Goal: Task Accomplishment & Management: Use online tool/utility

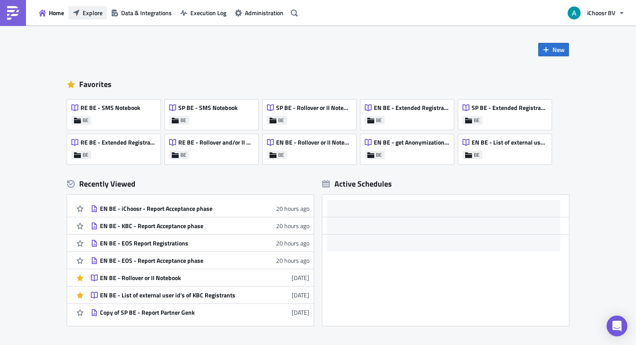
click at [85, 6] on button "Explore" at bounding box center [87, 12] width 39 height 13
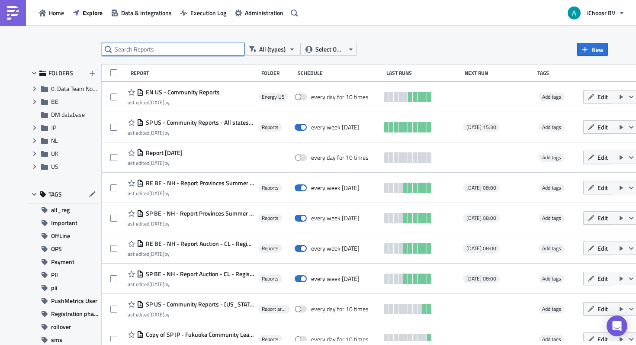
click at [139, 44] on input "text" at bounding box center [173, 49] width 143 height 13
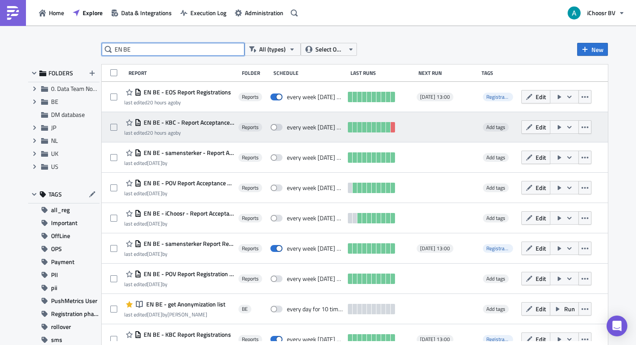
type input "EN BE"
click at [220, 122] on span "EN BE - KBC - Report Acceptance phase" at bounding box center [187, 123] width 93 height 8
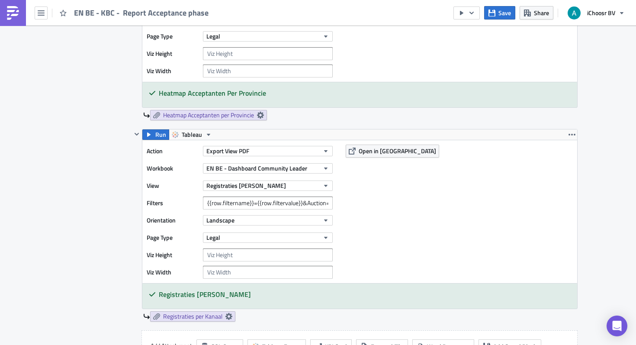
scroll to position [1558, 0]
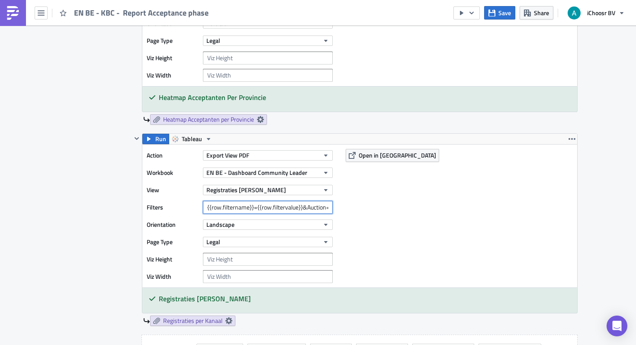
click at [270, 214] on input "{{row.filtername}}={{row.filtervalue}}&Auction=[DATE]" at bounding box center [268, 207] width 130 height 13
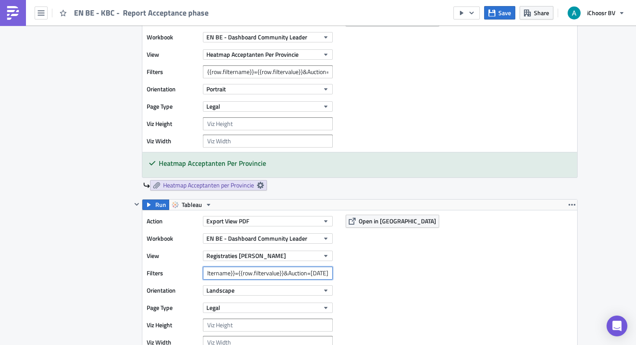
scroll to position [1476, 0]
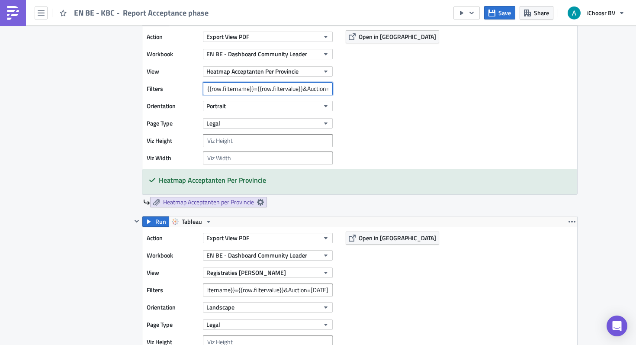
click at [279, 88] on input "{{row.filtername}}={{row.filtervalue}}&Auction=[DATE]" at bounding box center [268, 88] width 130 height 13
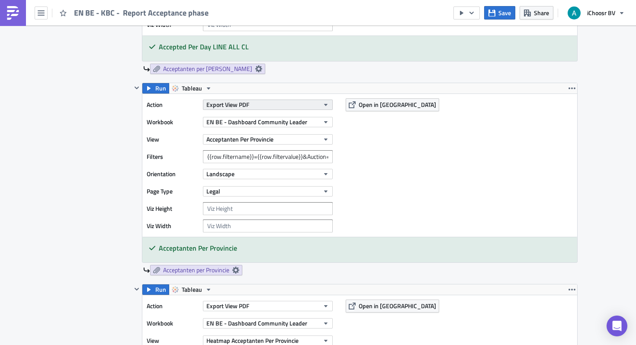
scroll to position [1195, 0]
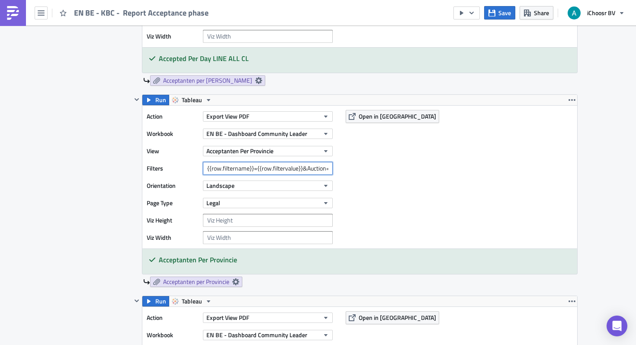
click at [263, 172] on input "{{row.filtername}}={{row.filtervalue}}&Auction=[DATE],[DATE]," at bounding box center [268, 168] width 130 height 13
type input "{{row.filtername}}={{row.filtervalue}}&Auction=[DATE],[DATE]"
click at [413, 173] on div "Action Export View PDF Workbook EN BE - Dashboard Community Leader View Accepta…" at bounding box center [359, 177] width 435 height 143
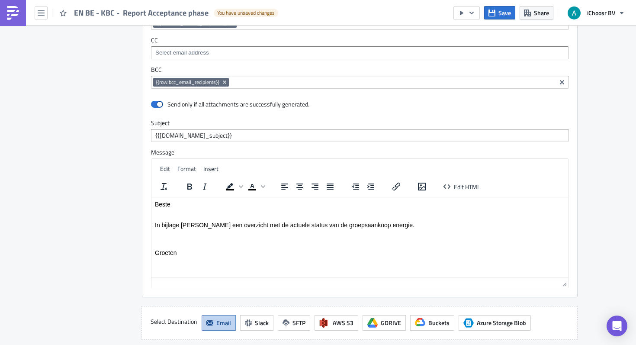
scroll to position [2221, 0]
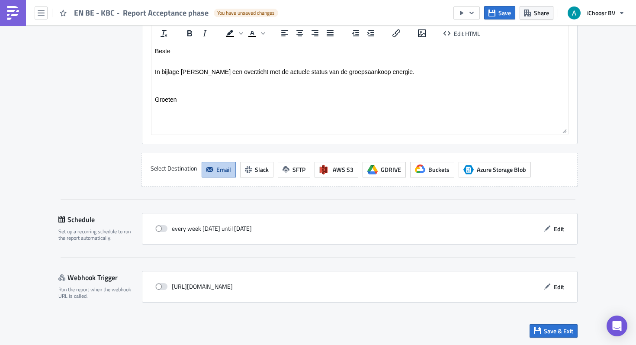
click at [535, 338] on div "Save & Exit" at bounding box center [317, 330] width 519 height 31
click at [539, 331] on icon "button" at bounding box center [537, 330] width 7 height 7
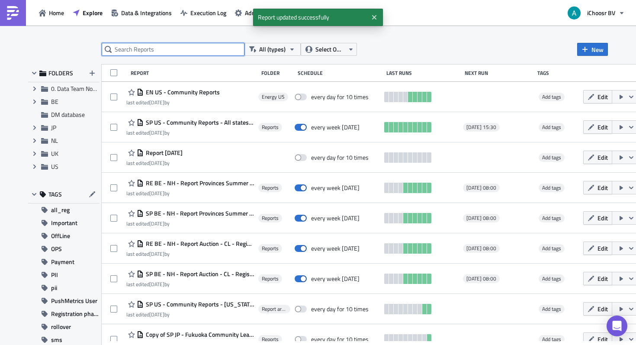
click at [209, 52] on input "text" at bounding box center [173, 49] width 143 height 13
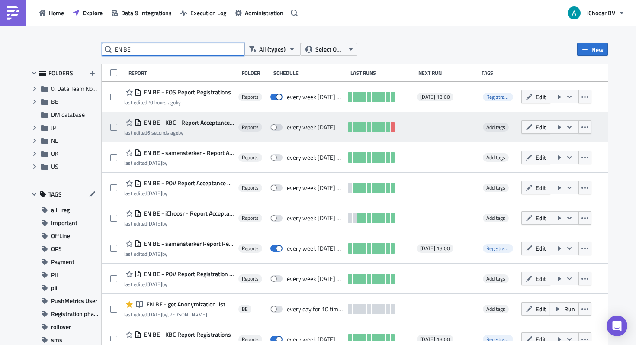
type input "EN BE"
click at [573, 125] on icon "button" at bounding box center [569, 127] width 7 height 7
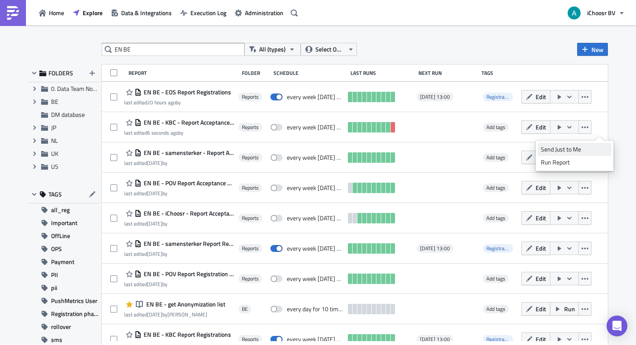
click at [571, 151] on div "Send Just to Me" at bounding box center [575, 149] width 68 height 9
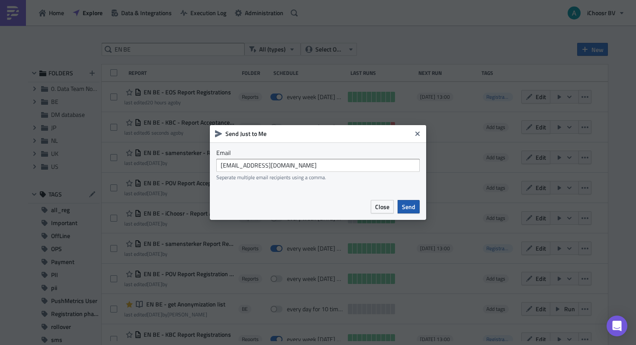
click at [410, 207] on span "Send" at bounding box center [408, 206] width 13 height 9
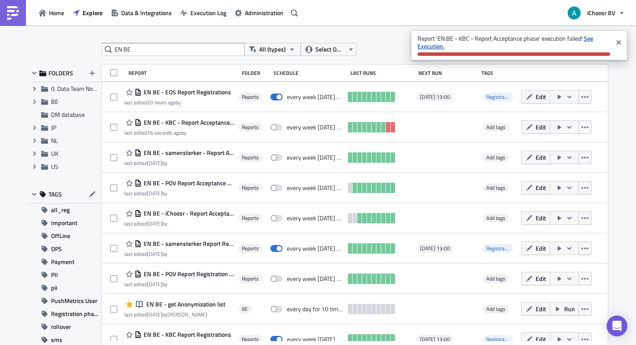
click at [587, 42] on strong "See Execution." at bounding box center [506, 42] width 176 height 17
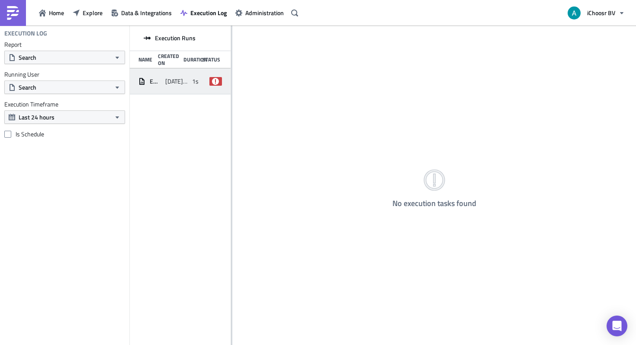
click at [217, 80] on icon at bounding box center [215, 80] width 7 height 7
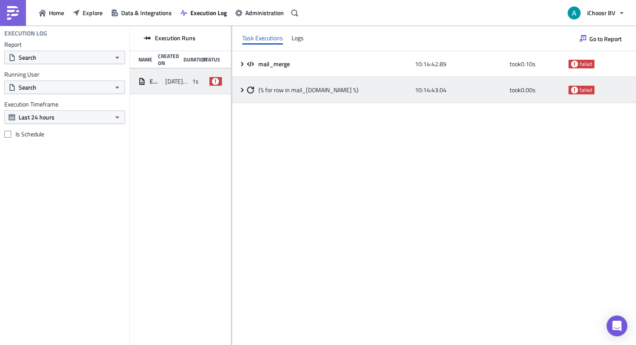
click at [283, 93] on span "{% for row in mail_[DOMAIN_NAME] %}" at bounding box center [308, 90] width 100 height 8
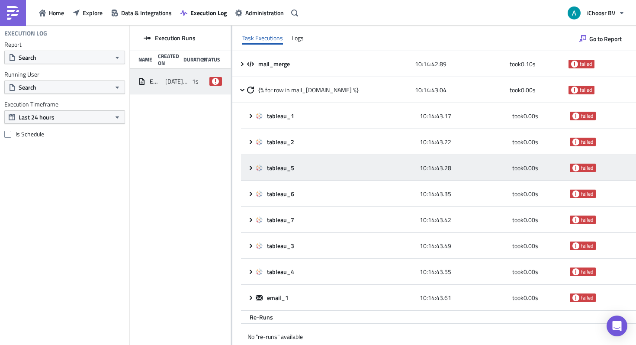
scroll to position [5, 0]
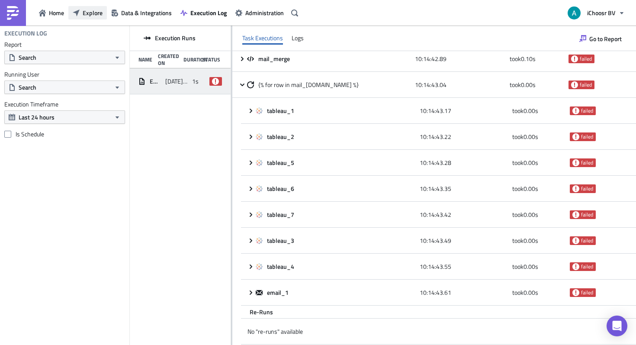
click at [93, 12] on span "Explore" at bounding box center [93, 12] width 20 height 9
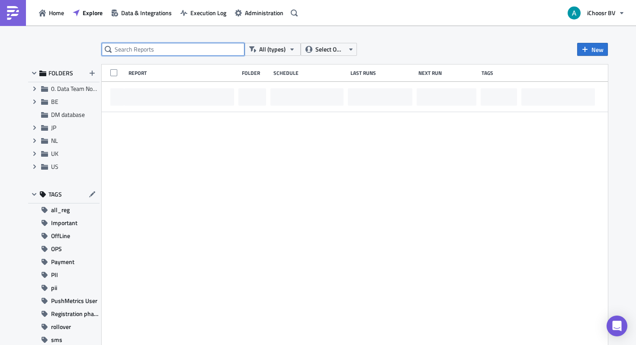
click at [151, 51] on input "text" at bounding box center [173, 49] width 143 height 13
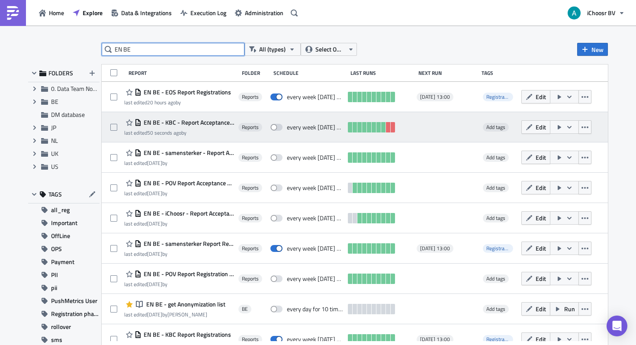
type input "EN BE"
click at [217, 122] on span "EN BE - KBC - Report Acceptance phase" at bounding box center [187, 123] width 93 height 8
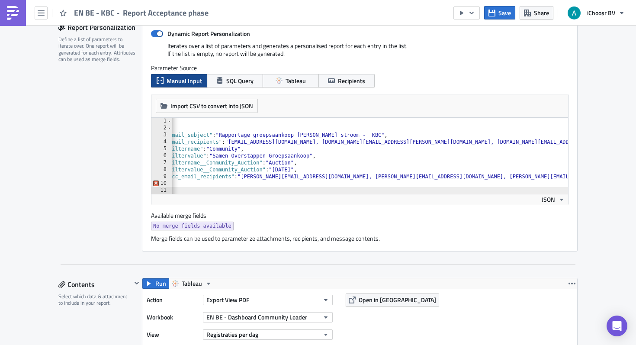
scroll to position [0, 33]
click at [527, 143] on div "[ { "email_subject" : "Rapportage groepsaankoop groene stroom - KBC" , "email_r…" at bounding box center [391, 163] width 505 height 90
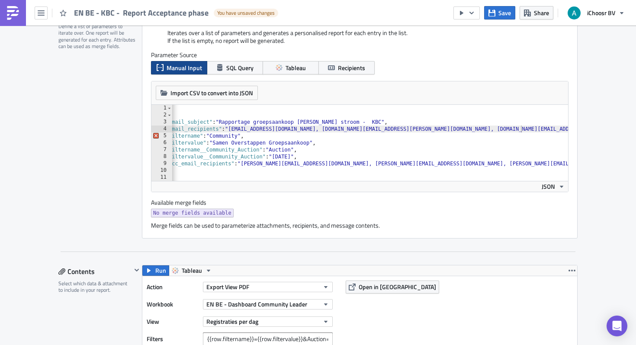
scroll to position [221, 0]
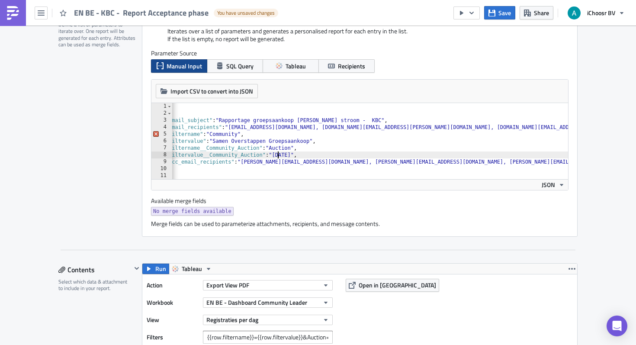
click at [278, 157] on div "[ { "email_subject" : "Rapportage groepsaankoop groene stroom - KBC" , "email_r…" at bounding box center [391, 148] width 505 height 90
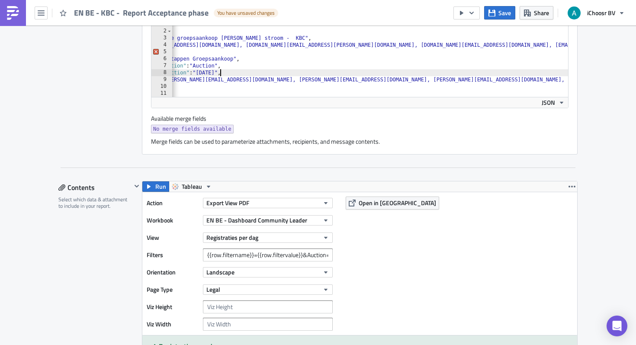
scroll to position [444, 0]
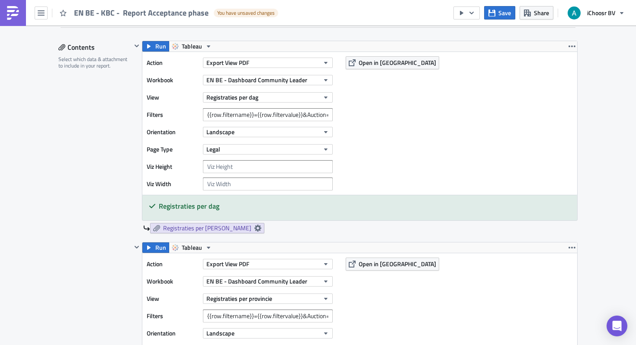
type textarea ""filtervalue__Community_Auction": "October 2025","
click at [243, 117] on input "{{row.filtername}}={{row.filtervalue}}&Auction=[DATE],[DATE]" at bounding box center [268, 114] width 130 height 13
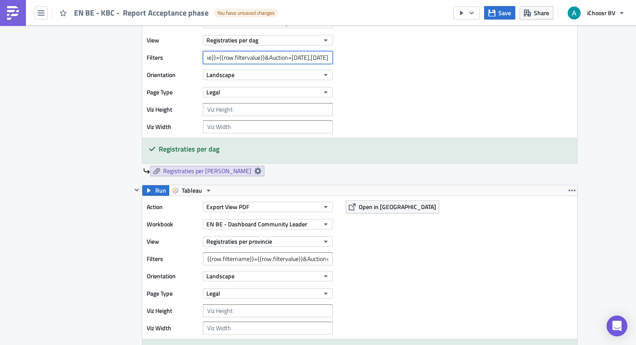
scroll to position [526, 0]
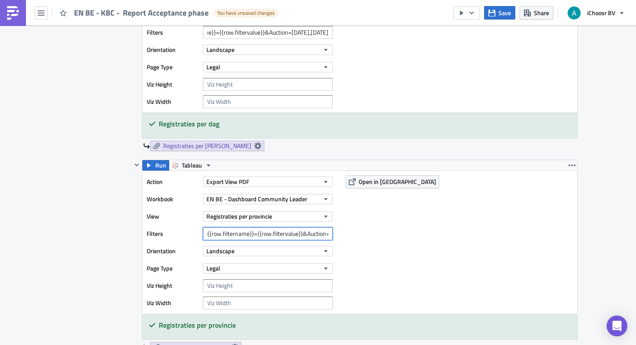
click at [252, 237] on input "{{row.filtername}}={{row.filtervalue}}&Auction=[DATE],[DATE]" at bounding box center [268, 233] width 130 height 13
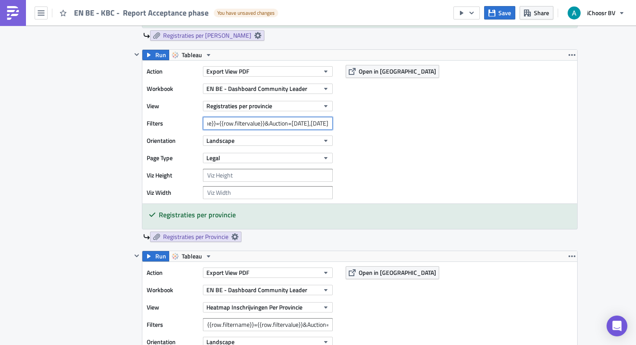
scroll to position [718, 0]
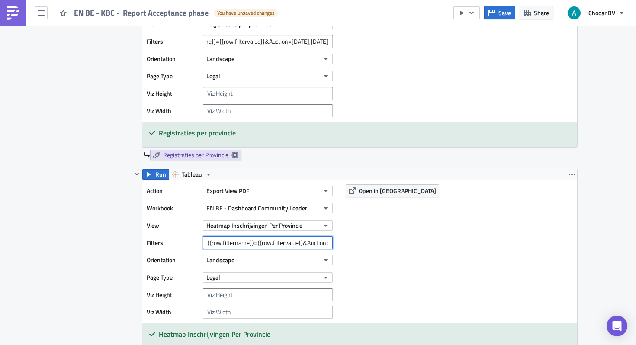
click at [285, 237] on input "{{row.filtername}}={{row.filtervalue}}&Auction=[DATE]" at bounding box center [268, 242] width 130 height 13
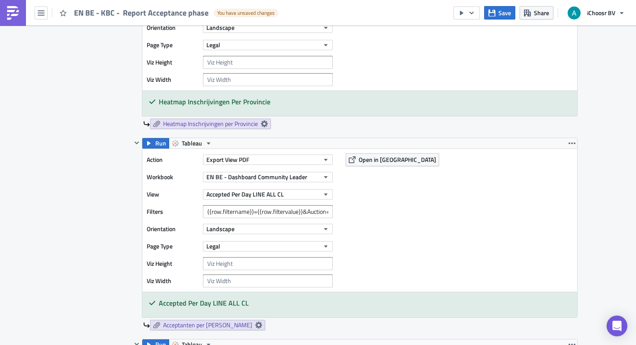
scroll to position [959, 0]
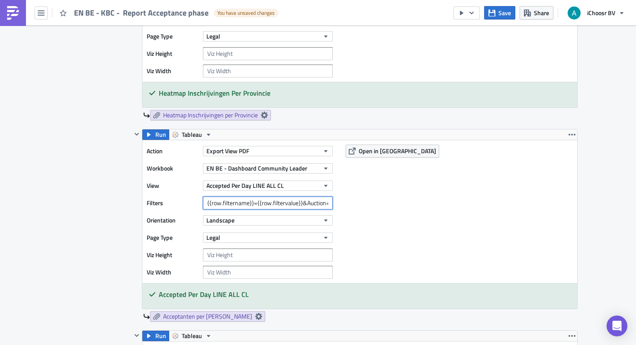
click at [303, 203] on input "{{row.filtername}}={{row.filtervalue}}&Auction=[DATE],[DATE]" at bounding box center [268, 202] width 130 height 13
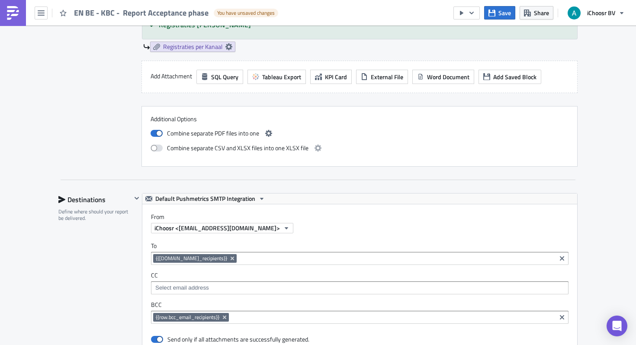
scroll to position [2221, 0]
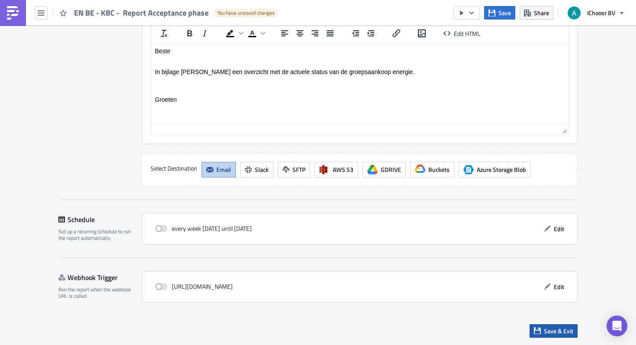
click at [550, 329] on span "Save & Exit" at bounding box center [558, 330] width 29 height 9
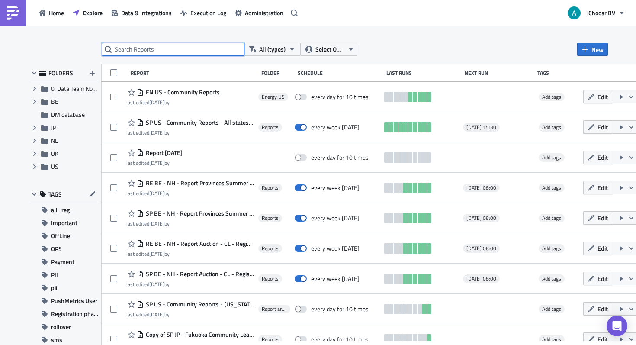
click at [167, 46] on input "text" at bounding box center [173, 49] width 143 height 13
type input "EN BE"
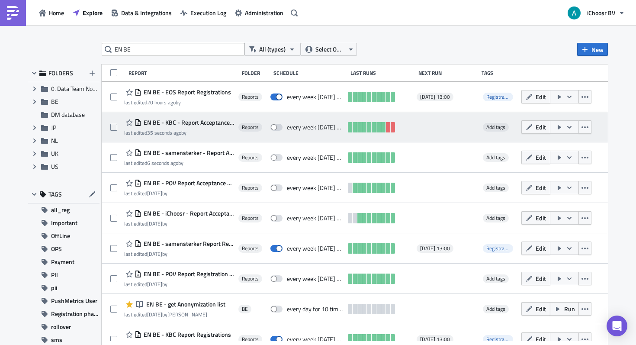
click at [563, 125] on icon "button" at bounding box center [559, 127] width 7 height 7
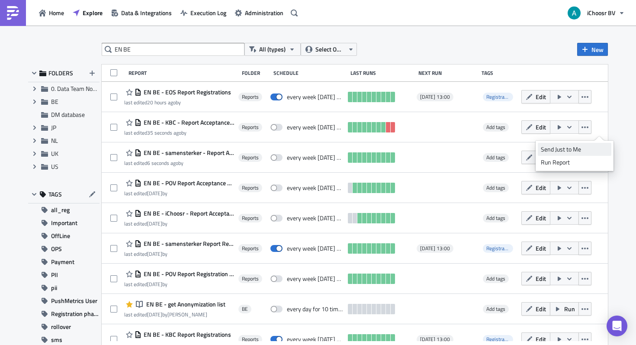
click at [569, 149] on div "Send Just to Me" at bounding box center [575, 149] width 68 height 9
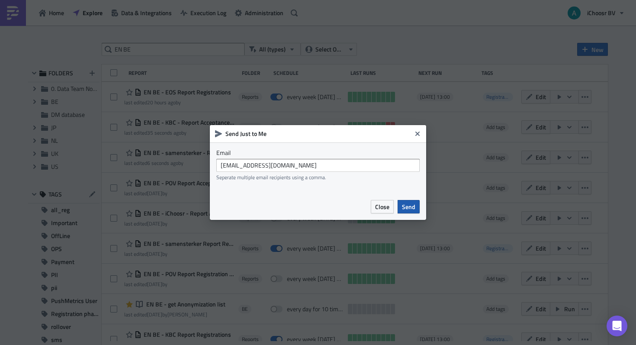
click at [413, 205] on span "Send" at bounding box center [408, 206] width 13 height 9
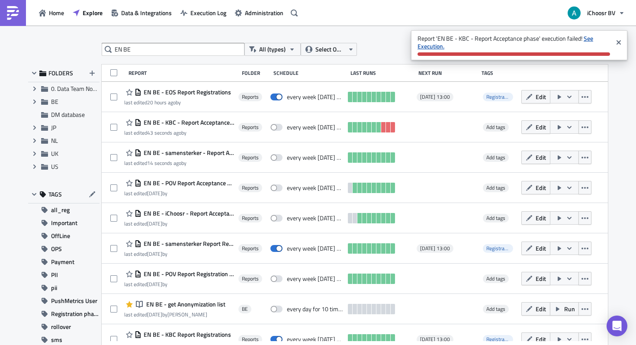
click at [437, 45] on strong "See Execution." at bounding box center [506, 42] width 176 height 17
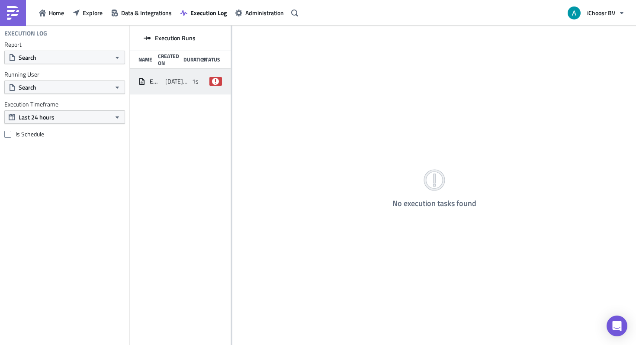
click at [174, 84] on span "2025-10-15 10:16" at bounding box center [176, 81] width 23 height 8
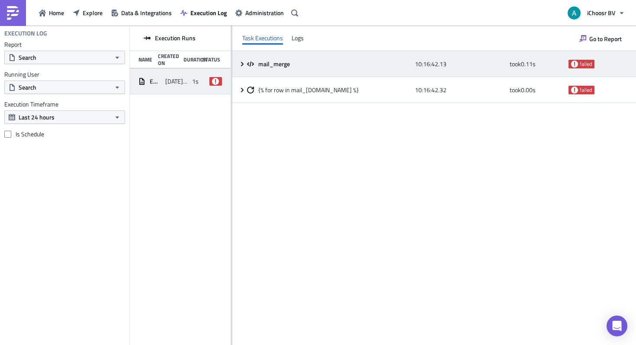
click at [255, 62] on div "mail_merge" at bounding box center [329, 64] width 164 height 8
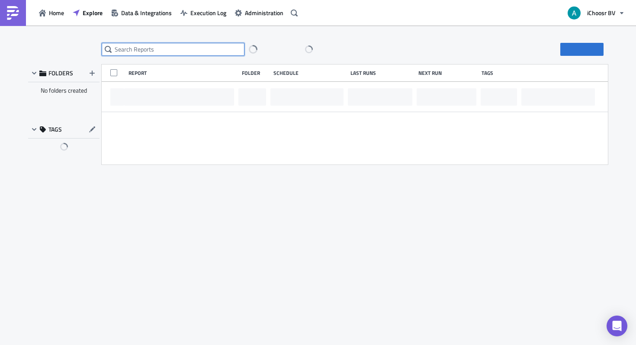
click at [181, 47] on input "text" at bounding box center [173, 49] width 143 height 13
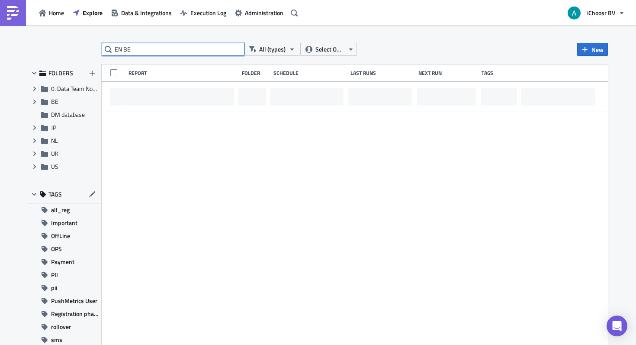
type input "EN BE"
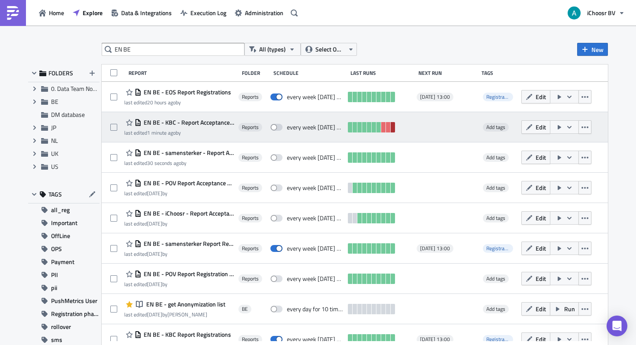
click at [395, 129] on link at bounding box center [393, 127] width 4 height 10
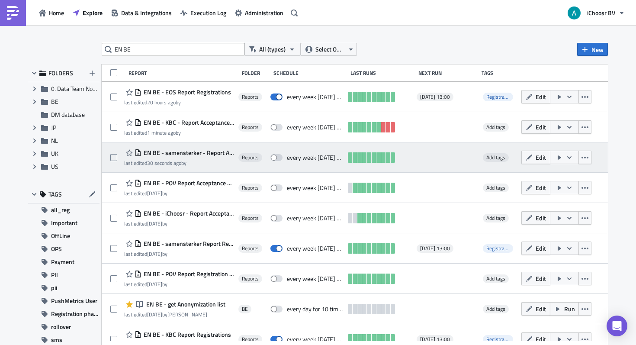
click at [214, 151] on span "EN BE - samensterker - Report Acceptance phase" at bounding box center [187, 153] width 93 height 8
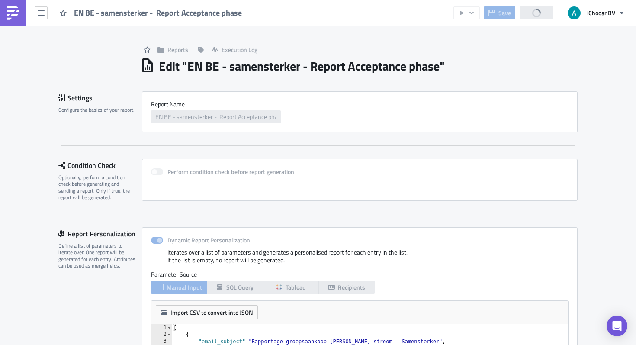
scroll to position [211, 0]
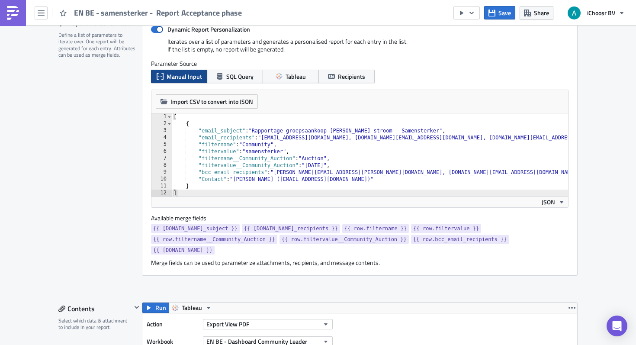
scroll to position [13, 0]
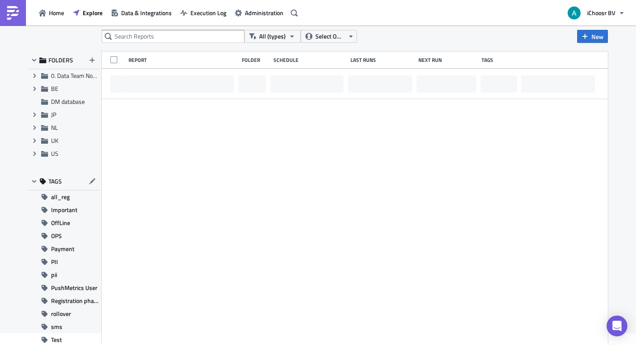
click at [172, 29] on div "All (types) Select Owner New FOLDERS Expand group 0. Data Team Notebooks & Repo…" at bounding box center [318, 173] width 636 height 321
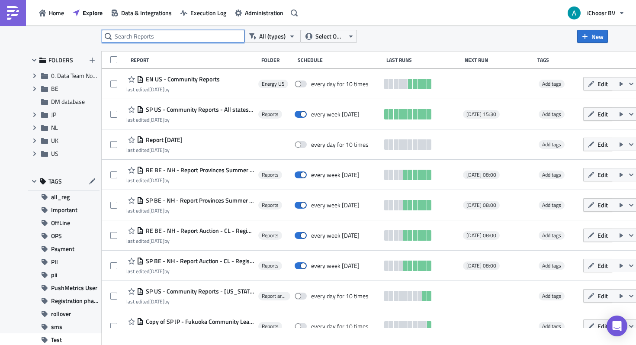
click at [172, 36] on input "text" at bounding box center [173, 36] width 143 height 13
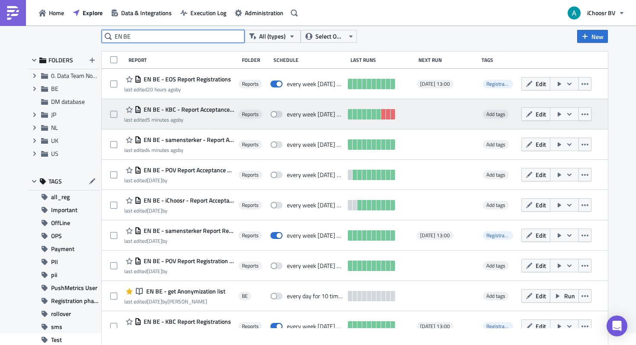
type input "EN BE"
click at [588, 114] on icon "button" at bounding box center [585, 114] width 7 height 2
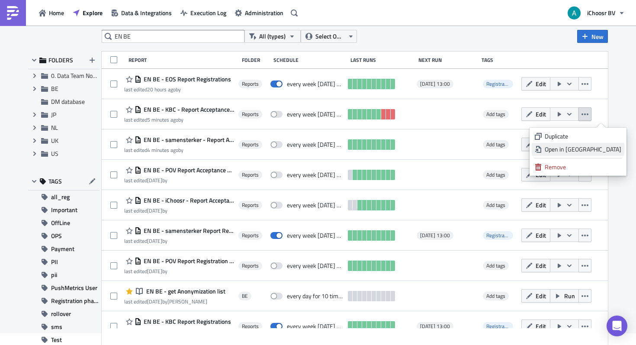
click at [588, 146] on div "Open in New Tab" at bounding box center [583, 149] width 77 height 9
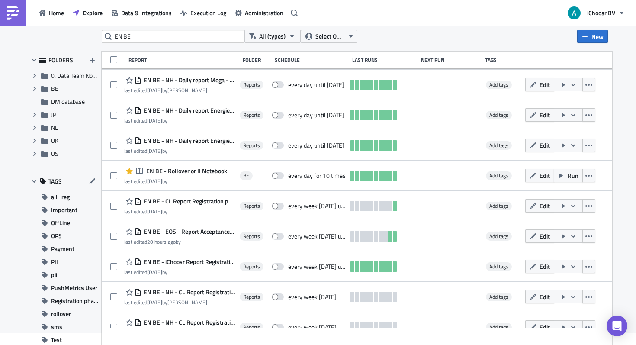
scroll to position [305, 0]
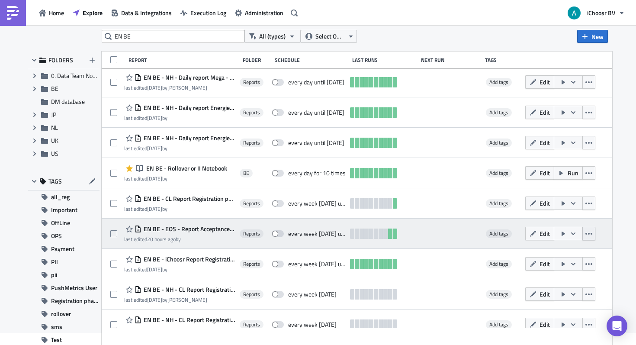
click at [592, 236] on icon "button" at bounding box center [588, 233] width 7 height 7
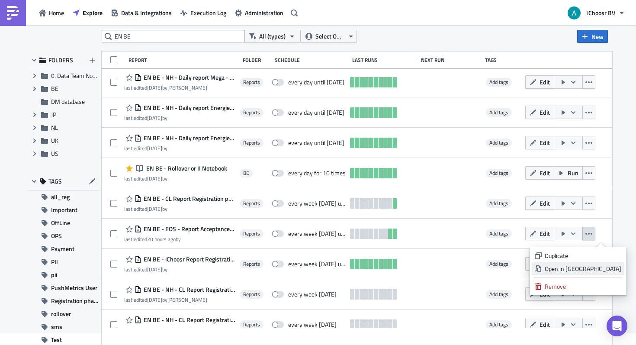
click at [569, 267] on div "Open in New Tab" at bounding box center [583, 268] width 77 height 9
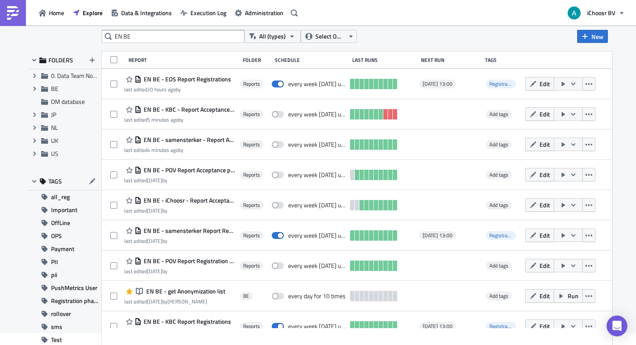
scroll to position [0, 0]
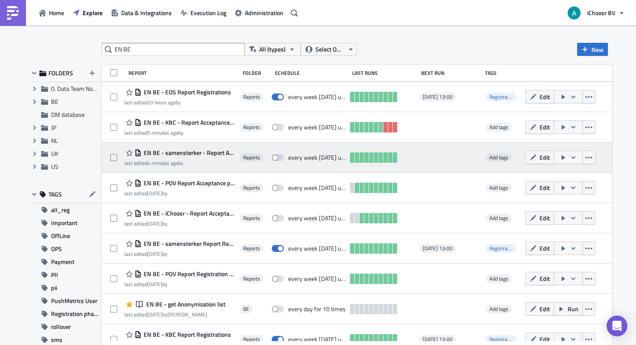
click at [225, 152] on span "EN BE - samensterker - Report Acceptance phase" at bounding box center [188, 153] width 94 height 8
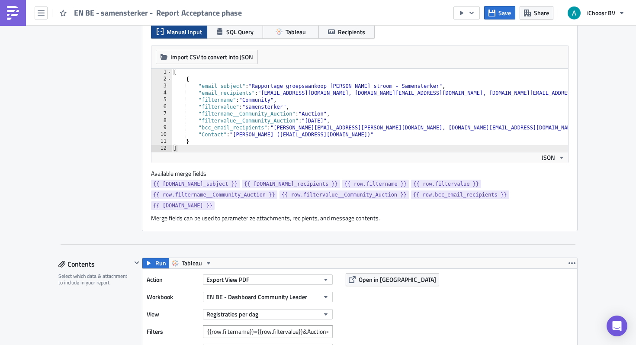
scroll to position [268, 0]
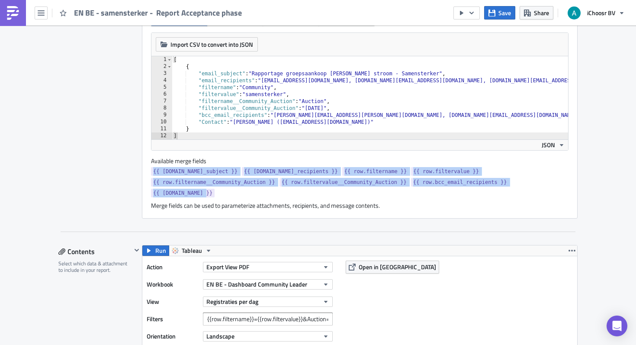
drag, startPoint x: 217, startPoint y: 195, endPoint x: 151, endPoint y: 169, distance: 71.0
click at [151, 169] on div "{{ row.email_subject }} {{ row.email_recipients }} {{ row.filtername }} {{ row.…" at bounding box center [360, 183] width 418 height 32
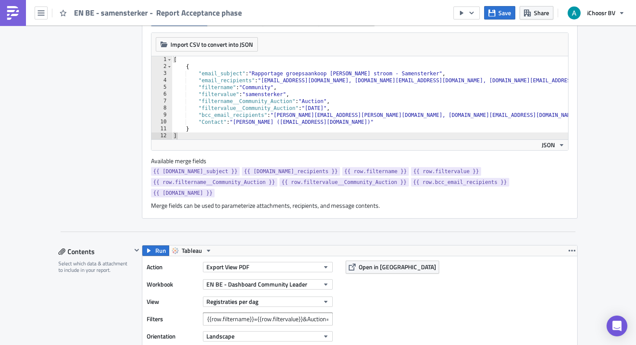
click at [192, 199] on div "{{ row.email_subject }} {{ row.email_recipients }} {{ row.filtername }} {{ row.…" at bounding box center [360, 183] width 418 height 32
click at [215, 199] on div "{{ row.email_subject }} {{ row.email_recipients }} {{ row.filtername }} {{ row.…" at bounding box center [360, 183] width 418 height 32
click at [203, 191] on span "{{ row.Contact }}" at bounding box center [182, 193] width 59 height 9
click at [188, 197] on span "{{ row.Contact }}" at bounding box center [182, 193] width 59 height 9
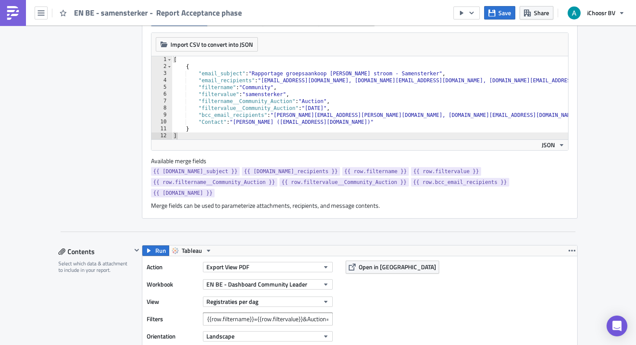
click at [188, 192] on span "{{ row.Contact }}" at bounding box center [182, 193] width 59 height 9
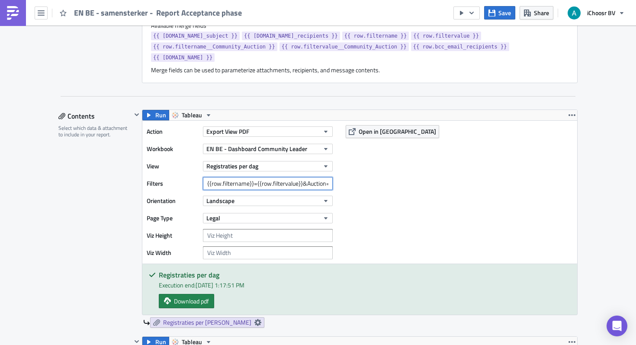
scroll to position [0, 71]
drag, startPoint x: 288, startPoint y: 187, endPoint x: 393, endPoint y: 182, distance: 104.8
click at [393, 182] on div "Action Export View PDF Workbook EN BE - Dashboard Community Leader View Registr…" at bounding box center [359, 192] width 435 height 143
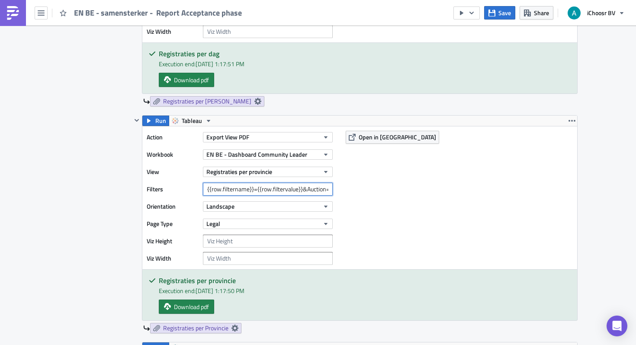
scroll to position [0, 0]
drag, startPoint x: 295, startPoint y: 188, endPoint x: 386, endPoint y: 188, distance: 90.9
click at [386, 188] on div "Action Export View PDF Workbook EN BE - Dashboard Community Leader View Registr…" at bounding box center [359, 197] width 435 height 143
drag, startPoint x: 313, startPoint y: 192, endPoint x: 379, endPoint y: 192, distance: 65.8
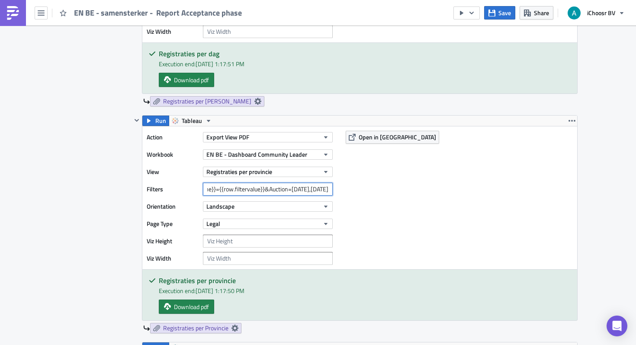
click at [379, 192] on div "Action Export View PDF Workbook EN BE - Dashboard Community Leader View Registr…" at bounding box center [359, 197] width 435 height 143
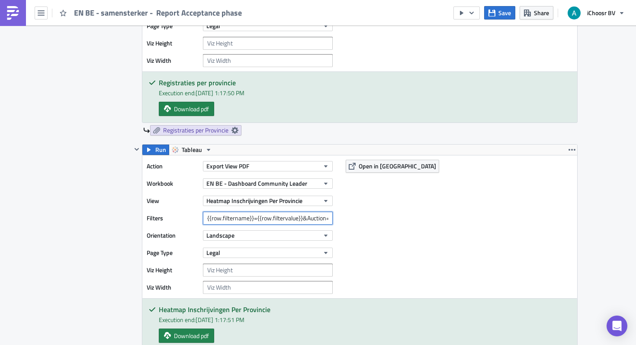
scroll to position [0, 34]
drag, startPoint x: 305, startPoint y: 222, endPoint x: 396, endPoint y: 222, distance: 91.3
click at [396, 222] on div "Action Export View PDF Workbook EN BE - Dashboard Community Leader View Heatmap…" at bounding box center [359, 226] width 435 height 143
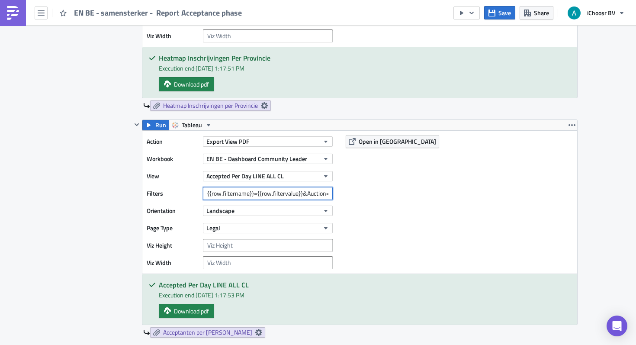
scroll to position [0, 71]
drag, startPoint x: 289, startPoint y: 191, endPoint x: 402, endPoint y: 190, distance: 113.8
click at [402, 191] on div "Action Export View PDF Workbook EN BE - Dashboard Community Leader View Accepte…" at bounding box center [359, 202] width 435 height 143
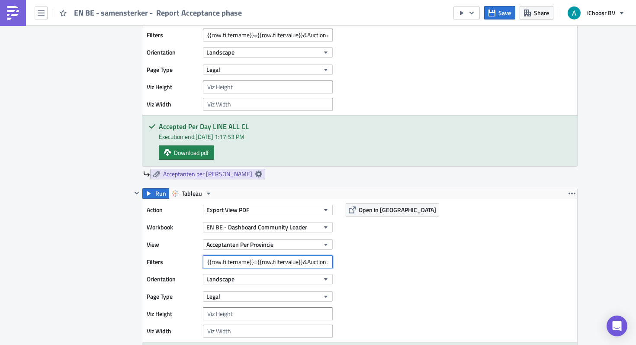
scroll to position [0, 72]
drag, startPoint x: 299, startPoint y: 265, endPoint x: 405, endPoint y: 262, distance: 106.5
click at [405, 262] on div "Action Export View PDF Workbook EN BE - Dashboard Community Leader View Accepta…" at bounding box center [359, 270] width 435 height 143
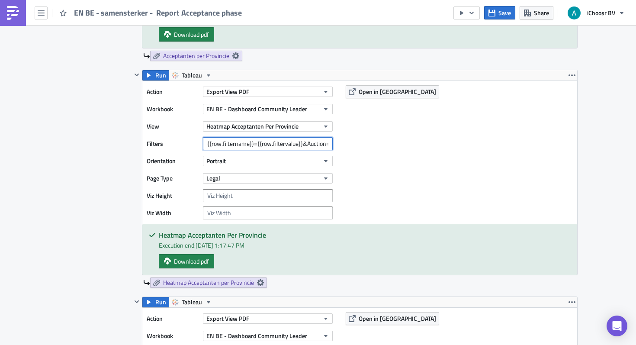
scroll to position [0, 34]
drag, startPoint x: 303, startPoint y: 148, endPoint x: 406, endPoint y: 151, distance: 103.0
click at [406, 151] on div "Action Export View PDF Workbook EN BE - Dashboard Community Leader View Heatmap…" at bounding box center [359, 152] width 435 height 143
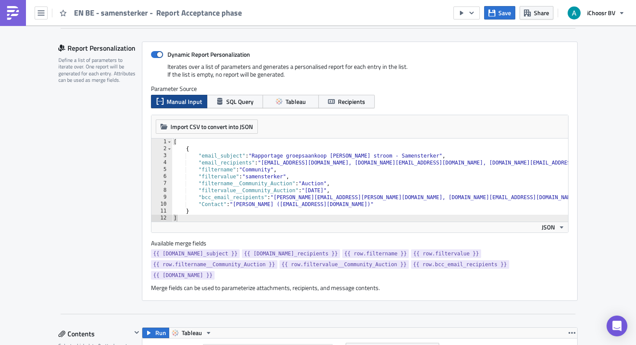
scroll to position [230, 0]
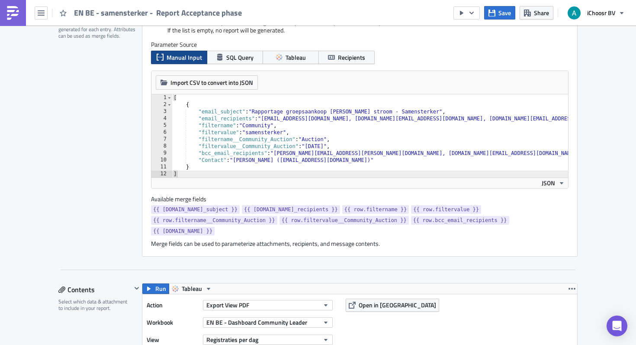
scroll to position [13, 0]
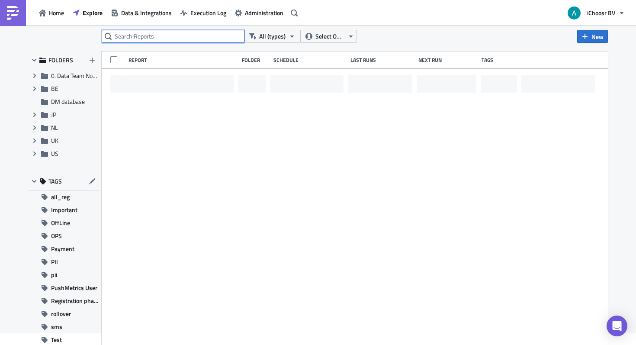
click at [145, 35] on input "text" at bounding box center [173, 36] width 143 height 13
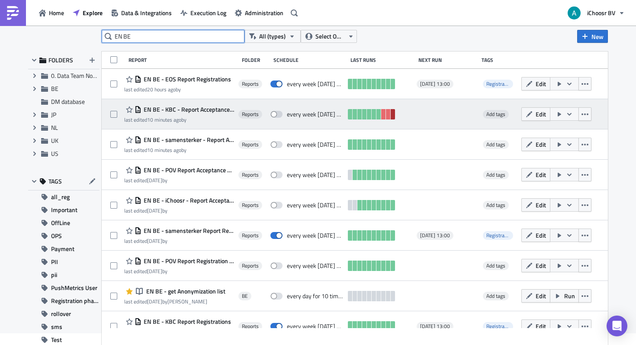
type input "EN BE"
click at [395, 116] on link at bounding box center [393, 114] width 4 height 10
click at [395, 114] on link at bounding box center [393, 114] width 4 height 10
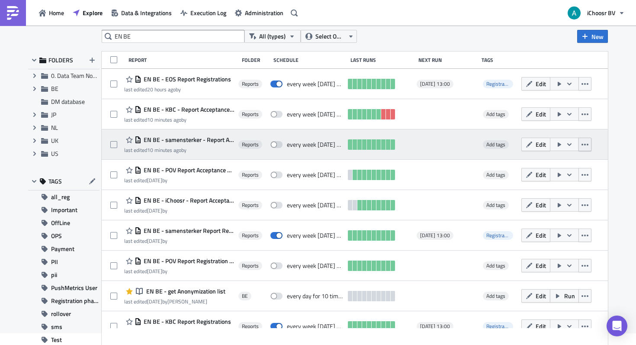
click at [588, 144] on icon "button" at bounding box center [585, 145] width 7 height 2
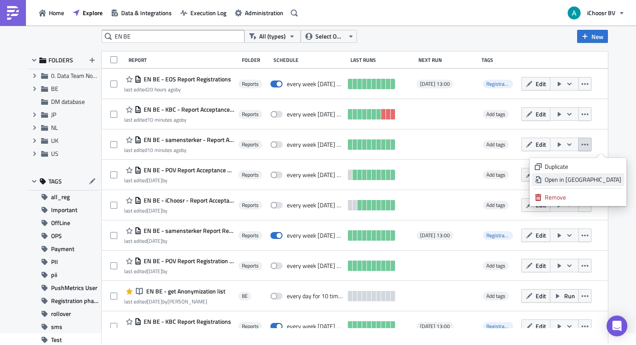
click at [590, 179] on div "Open in New Tab" at bounding box center [583, 179] width 77 height 9
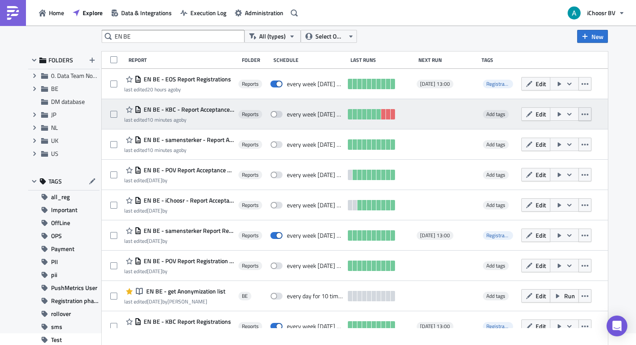
click at [591, 117] on button "button" at bounding box center [585, 113] width 13 height 13
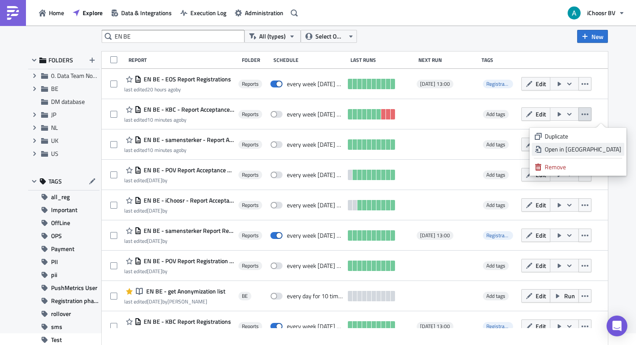
click at [585, 148] on div "Open in New Tab" at bounding box center [583, 149] width 77 height 9
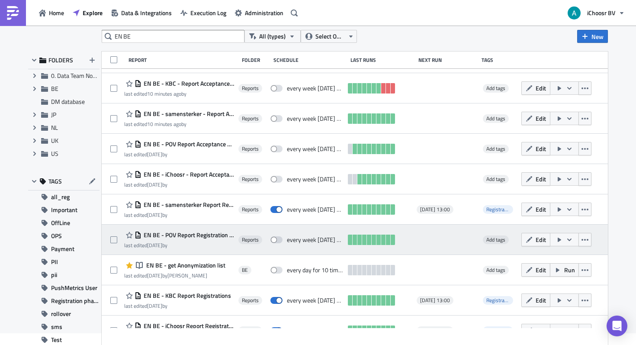
scroll to position [28, 0]
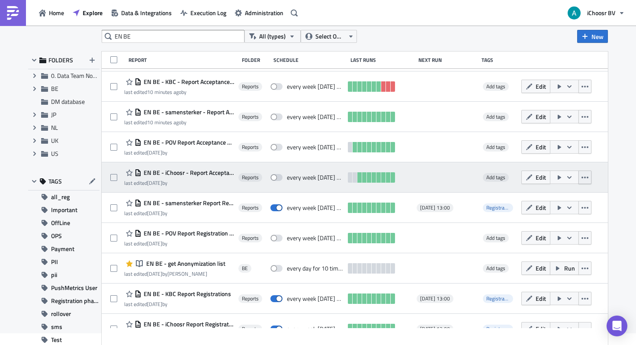
click at [588, 176] on icon "button" at bounding box center [585, 177] width 7 height 7
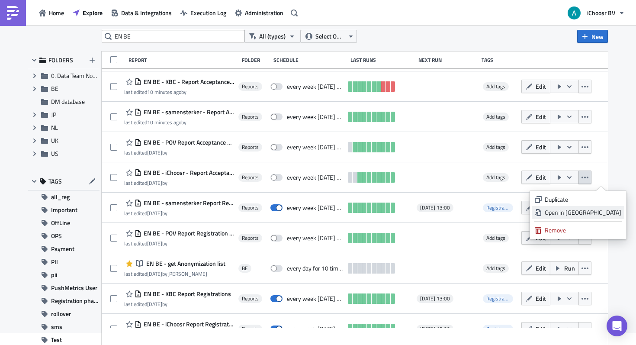
click at [589, 211] on div "Open in New Tab" at bounding box center [583, 212] width 77 height 9
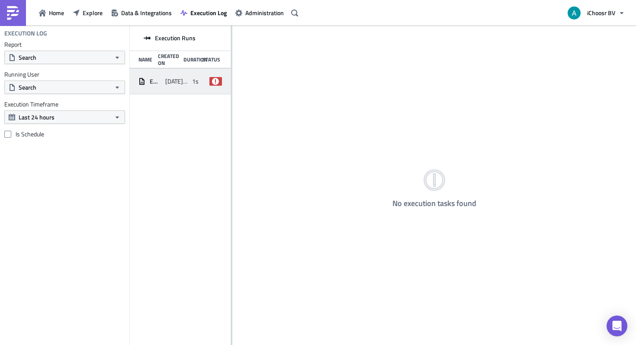
click at [183, 80] on span "2025-10-15 10:16" at bounding box center [176, 81] width 23 height 8
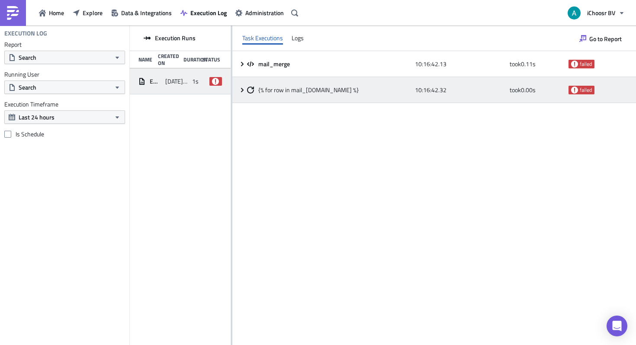
click at [241, 90] on icon at bounding box center [242, 90] width 7 height 7
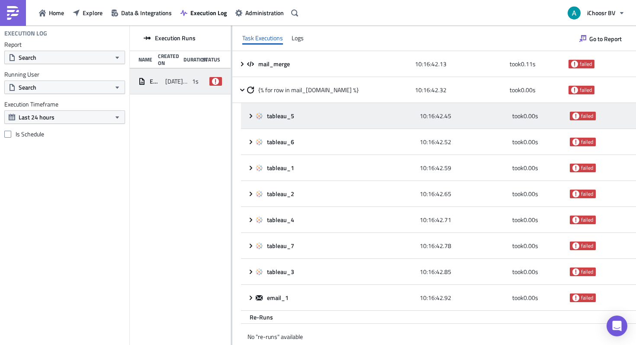
click at [249, 115] on icon at bounding box center [251, 116] width 7 height 7
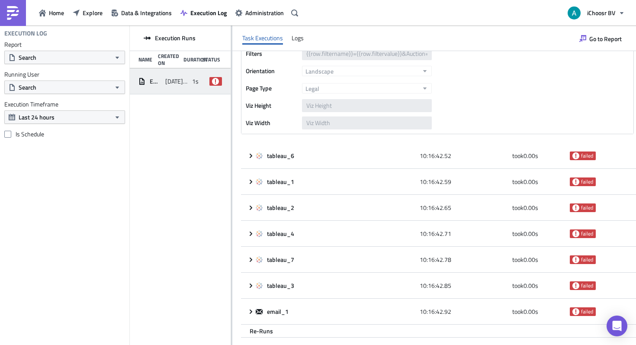
scroll to position [170, 0]
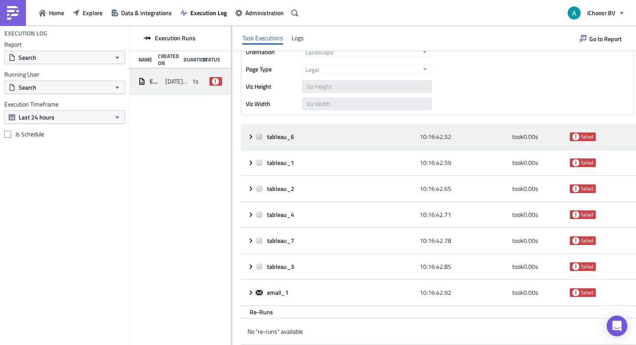
click at [251, 139] on icon at bounding box center [251, 136] width 7 height 7
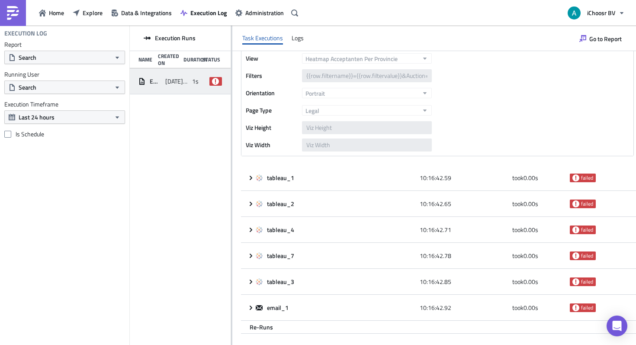
scroll to position [329, 0]
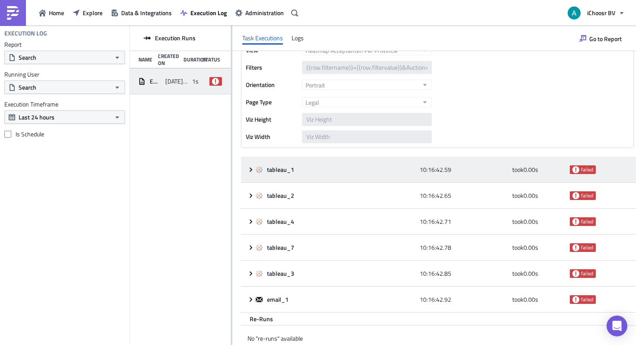
click at [252, 168] on icon at bounding box center [251, 169] width 7 height 7
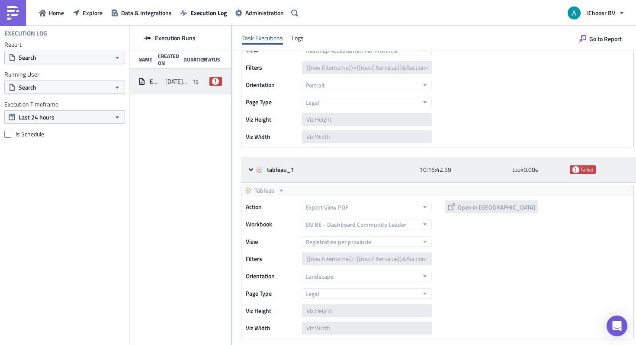
click at [579, 170] on icon at bounding box center [575, 169] width 7 height 7
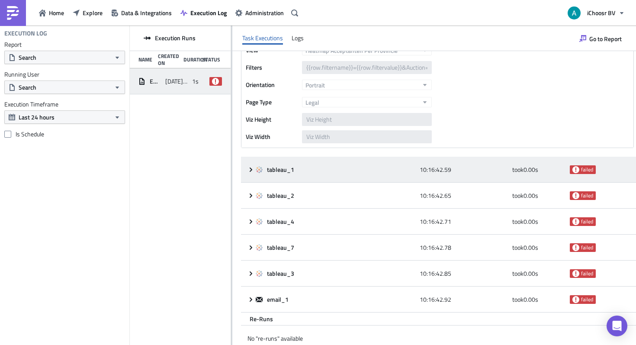
scroll to position [336, 0]
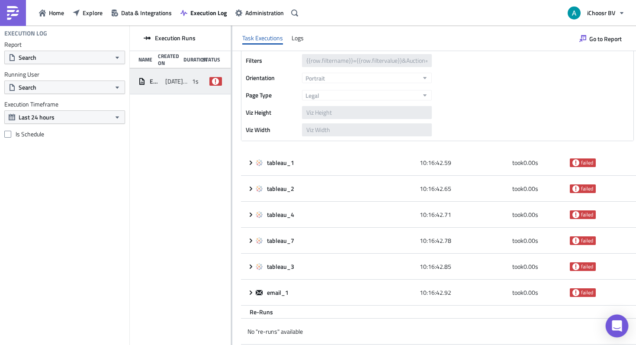
click at [615, 330] on icon "Open Intercom Messenger" at bounding box center [616, 325] width 11 height 11
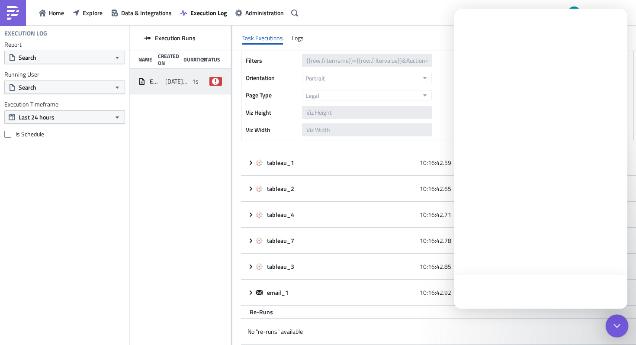
scroll to position [0, 0]
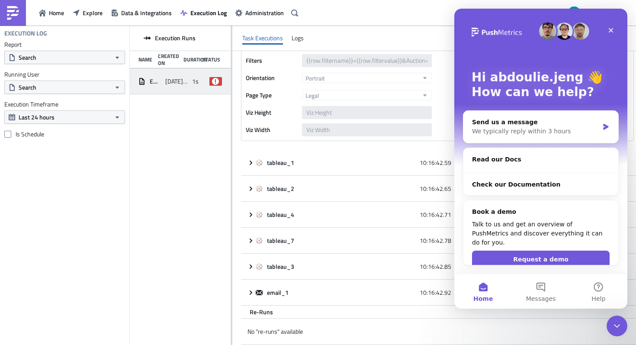
click at [186, 237] on div "Execution Runs Name Created On Duration Status EN BE - KBC - Report Acceptance …" at bounding box center [180, 186] width 101 height 321
click at [545, 293] on button "Messages" at bounding box center [541, 291] width 58 height 35
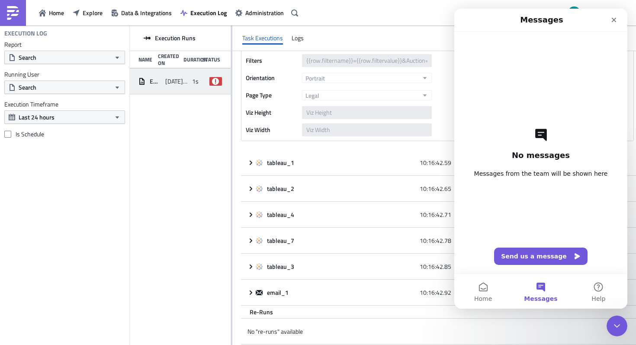
click at [527, 269] on div "No messages Messages from the team will be shown here Send us a message" at bounding box center [540, 153] width 143 height 242
click at [525, 256] on button "Send us a message" at bounding box center [540, 256] width 93 height 17
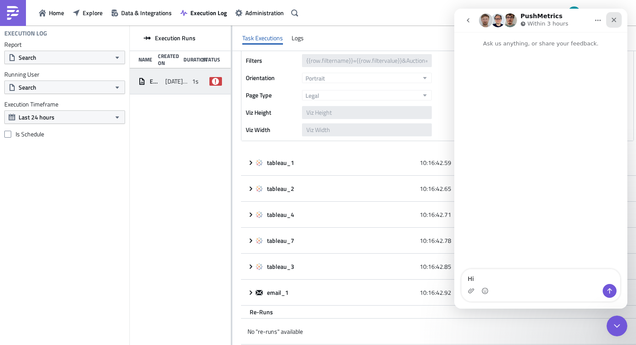
type textarea "Hi"
click at [613, 19] on icon "Close" at bounding box center [614, 20] width 5 height 5
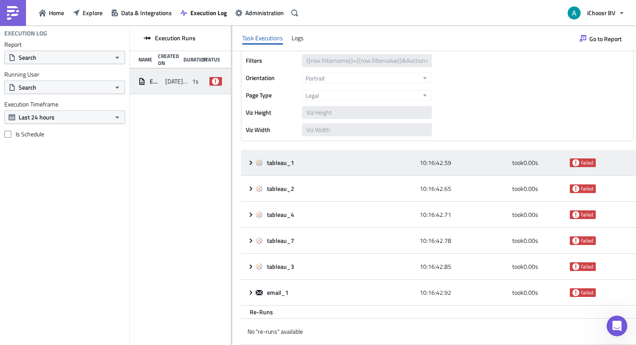
click at [247, 164] on div "tableau_1 10:16:42.59 took 0.00 s failed" at bounding box center [438, 163] width 395 height 26
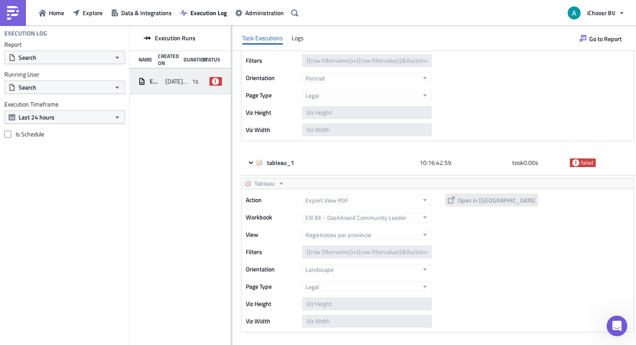
scroll to position [501, 0]
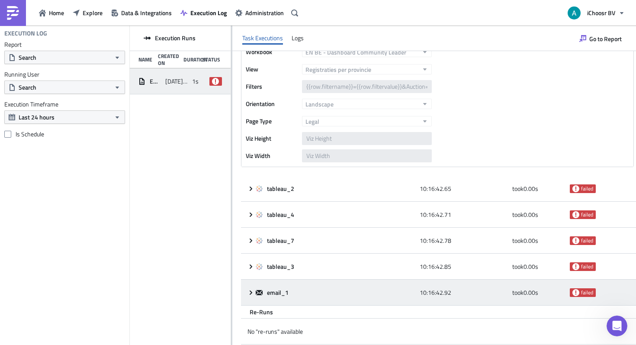
click at [251, 295] on icon at bounding box center [251, 292] width 7 height 7
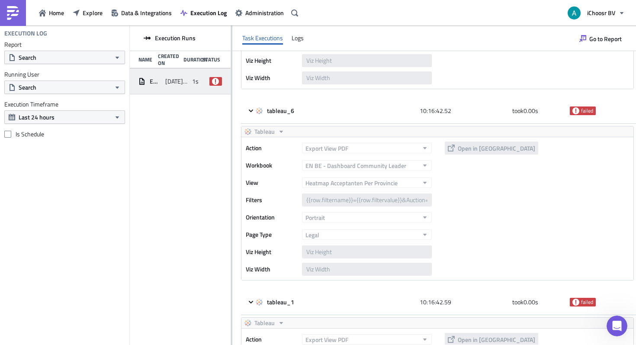
scroll to position [176, 0]
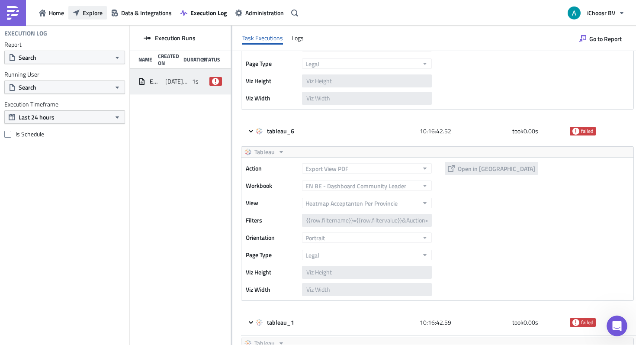
click at [90, 9] on span "Explore" at bounding box center [93, 12] width 20 height 9
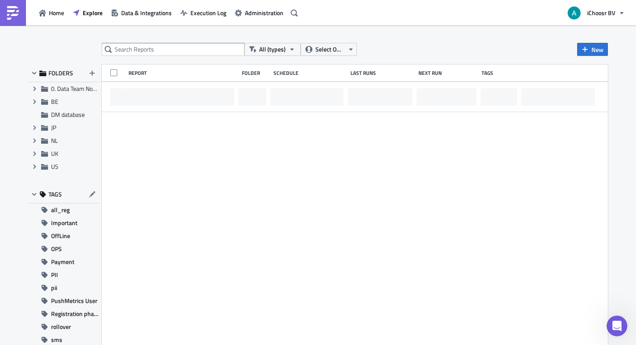
click at [121, 42] on div "All (types) Select Owner New FOLDERS Expand group 0. Data Team Notebooks & Repo…" at bounding box center [318, 186] width 636 height 321
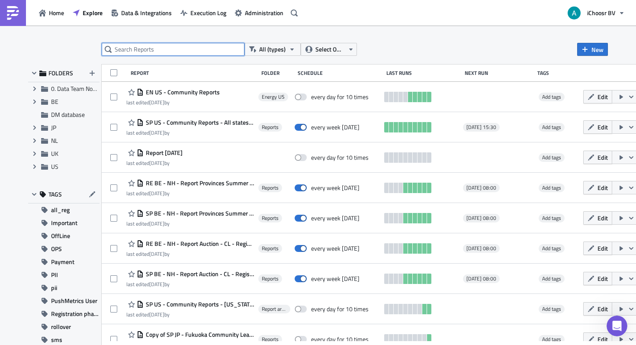
click at [122, 45] on input "text" at bounding box center [173, 49] width 143 height 13
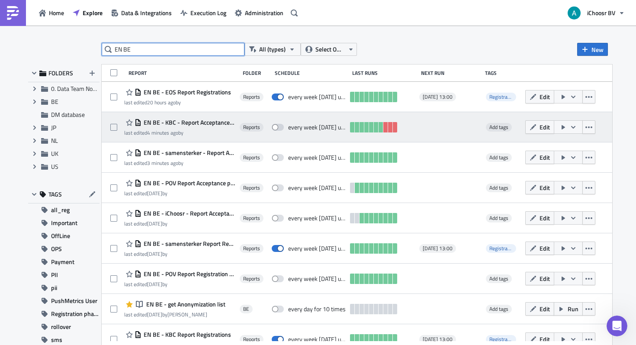
type input "EN BE"
click at [200, 120] on span "EN BE - KBC - Report Acceptance phase" at bounding box center [188, 123] width 94 height 8
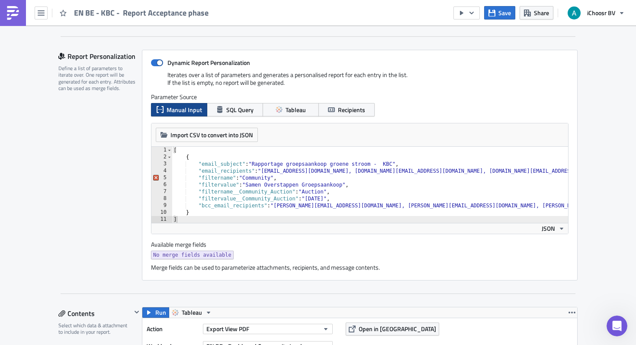
type textarea ""filtername": "Community","
click at [297, 177] on div "[ { "email_subject" : "Rapportage groepsaankoop groene stroom - KBC" , "email_r…" at bounding box center [424, 192] width 505 height 90
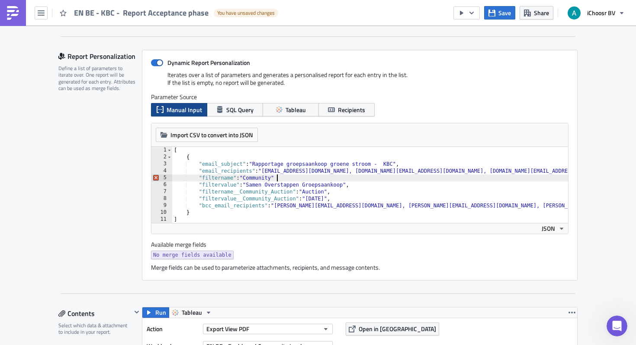
click at [357, 180] on div "[ { "email_subject" : "Rapportage groepsaankoop groene stroom - KBC" , "email_r…" at bounding box center [424, 192] width 505 height 90
click at [357, 185] on div "[ { "email_subject" : "Rapportage groepsaankoop groene stroom - KBC" , "email_r…" at bounding box center [424, 192] width 505 height 90
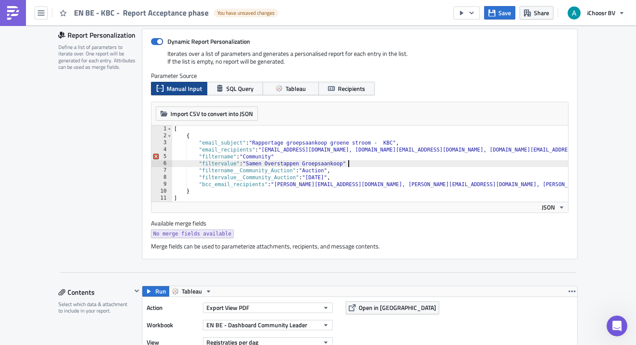
scroll to position [0, 14]
click at [294, 156] on div "[ { "email_subject" : "Rapportage groepsaankoop groene stroom - KBC" , "email_r…" at bounding box center [424, 170] width 505 height 90
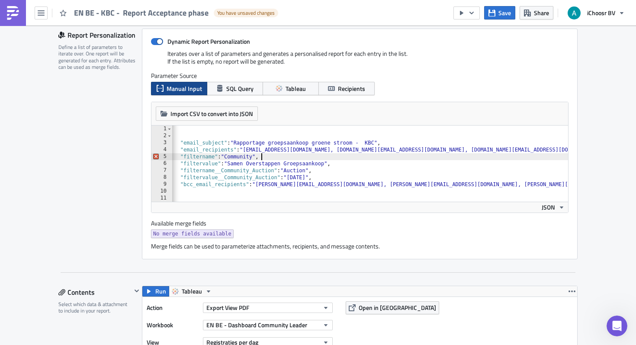
scroll to position [0, 0]
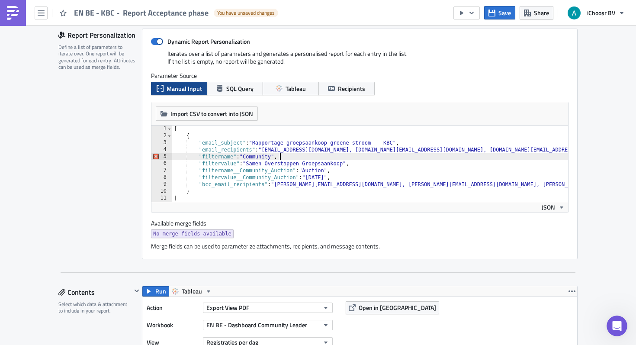
type textarea ""filtername": "Community","
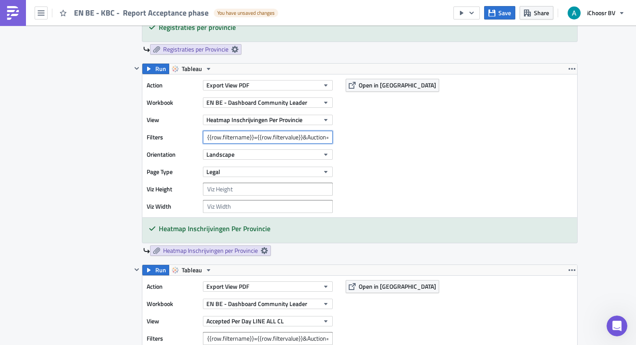
scroll to position [0, 34]
drag, startPoint x: 309, startPoint y: 135, endPoint x: 386, endPoint y: 135, distance: 76.2
click at [386, 135] on div "Action Export View PDF Workbook EN BE - Dashboard Community Leader View Heatmap…" at bounding box center [359, 145] width 435 height 143
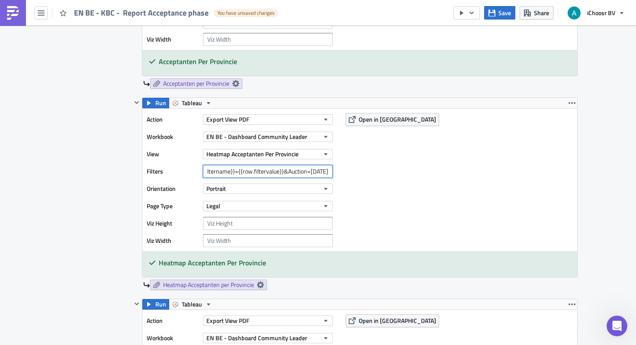
drag, startPoint x: 286, startPoint y: 175, endPoint x: 392, endPoint y: 174, distance: 106.0
click at [392, 174] on div "Action Export View PDF Workbook EN BE - Dashboard Community Leader View Heatmap…" at bounding box center [359, 180] width 435 height 143
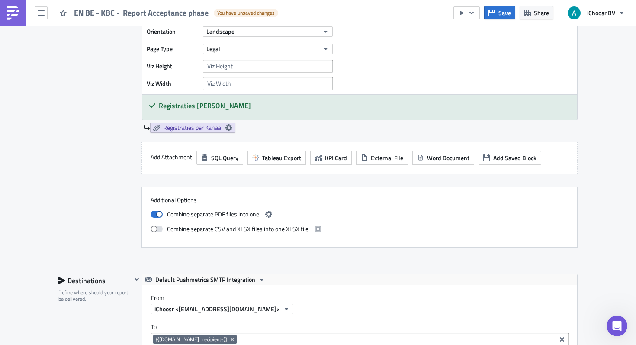
scroll to position [0, 0]
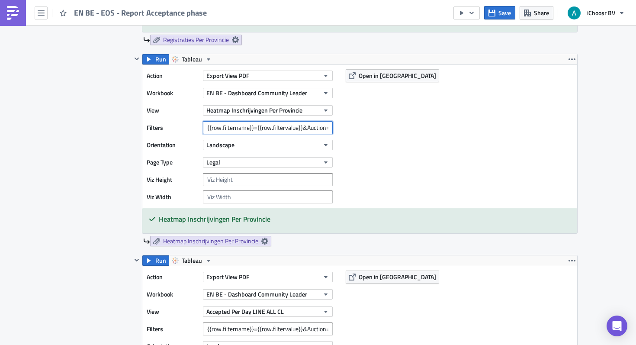
scroll to position [0, 34]
drag, startPoint x: 291, startPoint y: 129, endPoint x: 421, endPoint y: 132, distance: 129.8
click at [421, 132] on div "Action Export View PDF Workbook EN BE - Dashboard Community Leader View Heatmap…" at bounding box center [359, 136] width 435 height 143
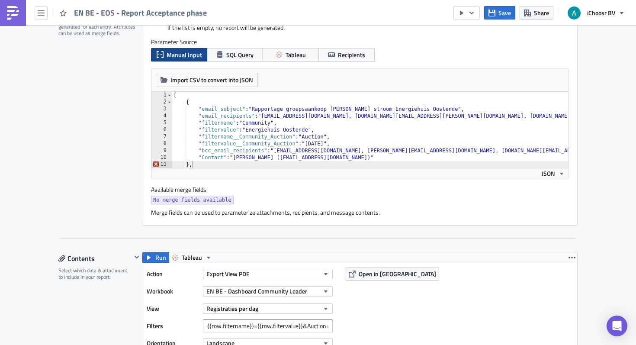
scroll to position [235, 0]
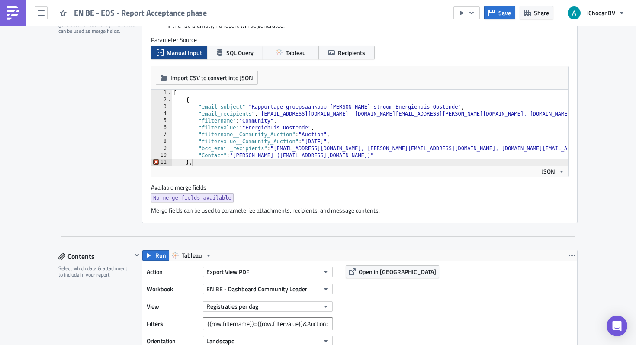
click at [217, 199] on span "No merge fields available" at bounding box center [192, 197] width 78 height 9
click at [206, 203] on div "No merge fields available" at bounding box center [360, 198] width 418 height 11
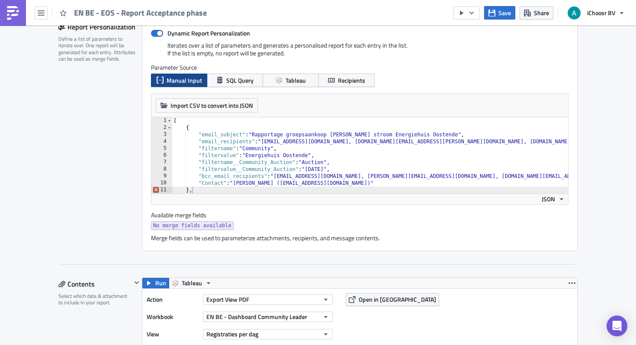
scroll to position [206, 0]
click at [210, 189] on div at bounding box center [413, 189] width 483 height 9
click at [200, 194] on div at bounding box center [413, 189] width 483 height 9
click at [192, 191] on div at bounding box center [413, 189] width 483 height 9
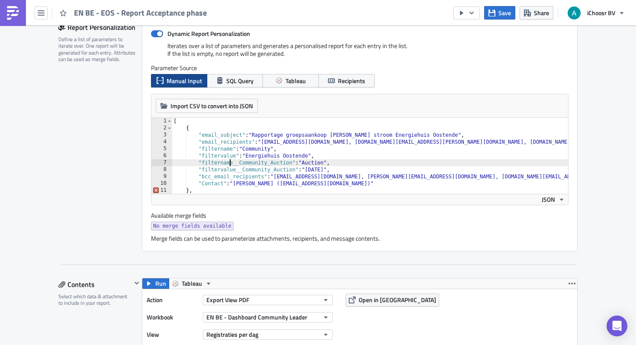
click at [230, 167] on div "[ { "email_subject" : "Rapportage groepsaankoop groene stroom Energiehuis Ooste…" at bounding box center [413, 163] width 483 height 90
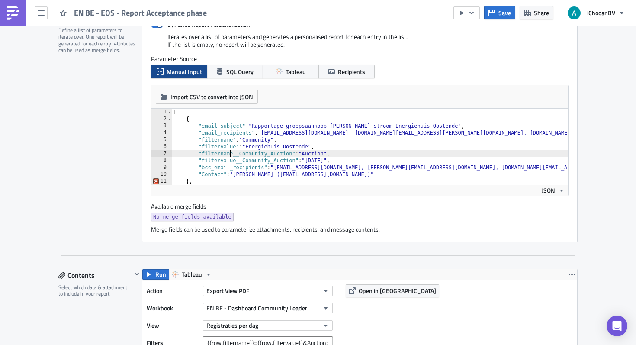
scroll to position [222, 0]
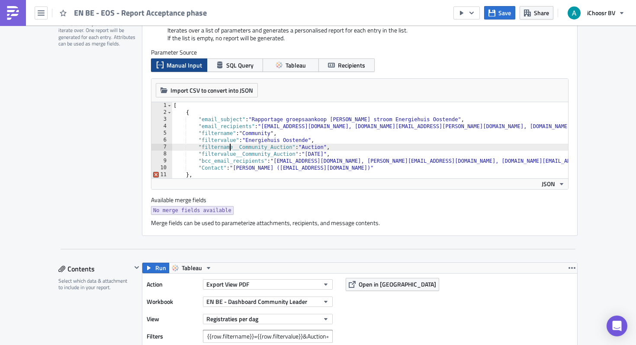
click at [366, 166] on div "[ { "email_subject" : "Rapportage groepsaankoop groene stroom Energiehuis Ooste…" at bounding box center [413, 147] width 483 height 90
type textarea ""Contact": "Carolien Baetens (carolien@ichoosr.com)""
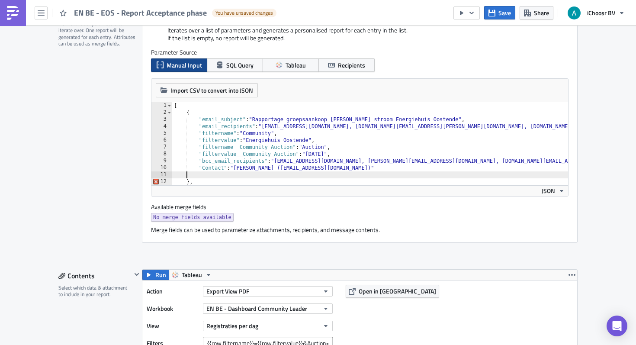
scroll to position [0, 0]
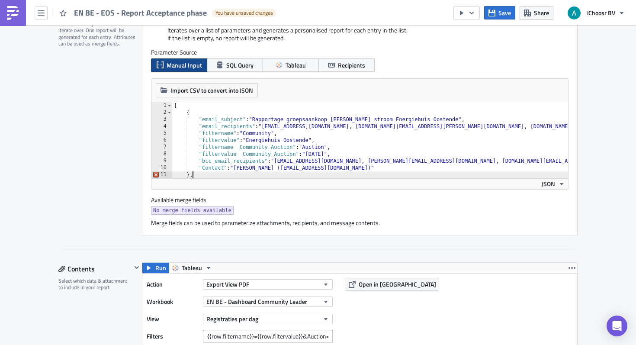
click at [359, 173] on div at bounding box center [413, 174] width 483 height 9
type textarea "},"
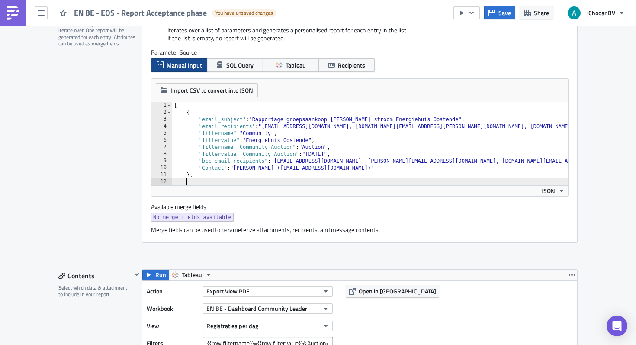
scroll to position [0, 0]
paste textarea "{{ row.Contact }}"
type textarea "{{ row.Contact }}"
click at [178, 108] on div "[ { "email_subject" : "Rapportage groepsaankoop groene stroom Energiehuis Ooste…" at bounding box center [413, 150] width 483 height 97
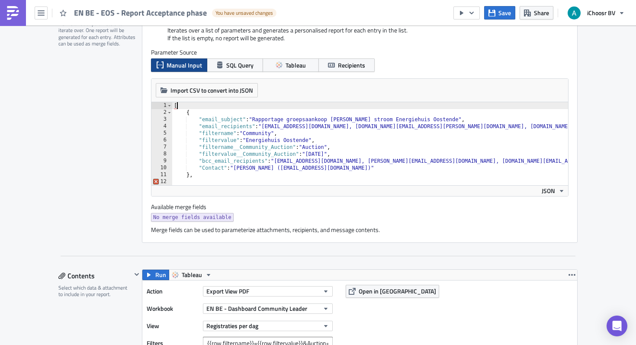
scroll to position [0, 0]
type textarea "["
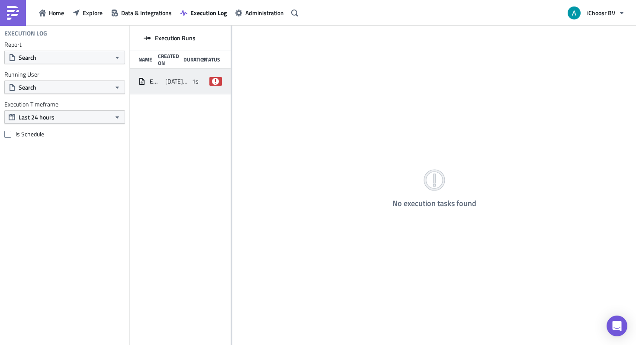
click at [173, 85] on div "[DATE] 10:16" at bounding box center [176, 82] width 23 height 16
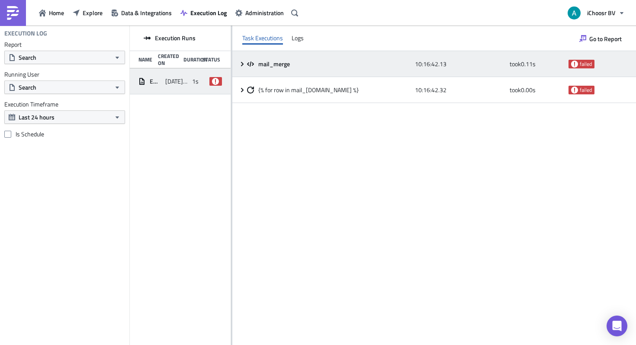
click at [277, 68] on div "mail_merge" at bounding box center [329, 64] width 164 height 16
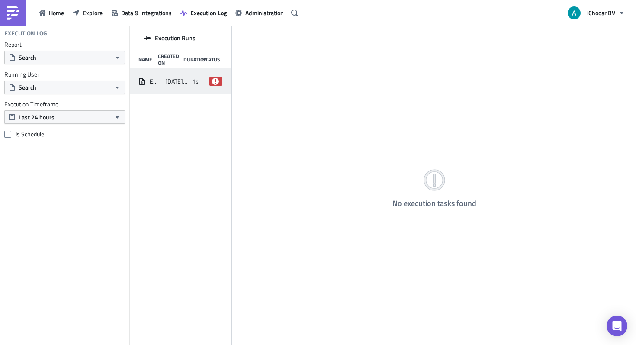
click at [141, 82] on icon at bounding box center [141, 82] width 0 height 2
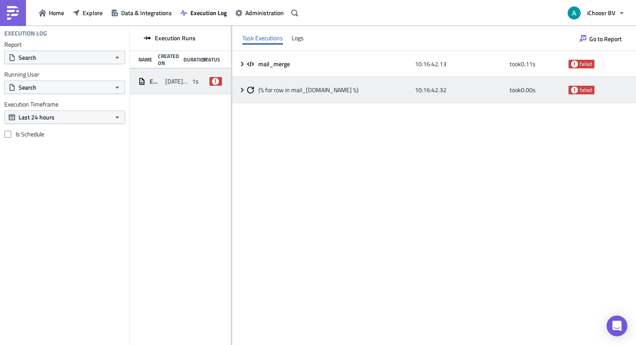
click at [241, 91] on icon at bounding box center [242, 89] width 3 height 4
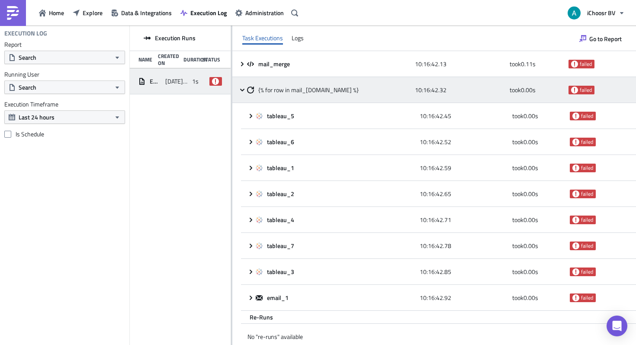
click at [241, 91] on icon at bounding box center [242, 90] width 7 height 7
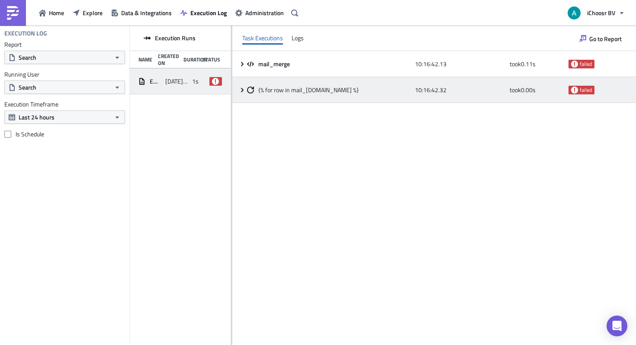
click at [241, 91] on icon at bounding box center [242, 89] width 3 height 4
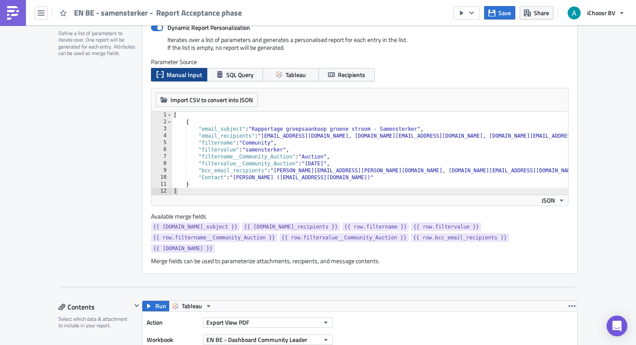
scroll to position [213, 0]
drag, startPoint x: 179, startPoint y: 190, endPoint x: 169, endPoint y: 190, distance: 9.5
click at [169, 190] on div "1 2 3 4 5 6 7 8 9 10 11 12 [ { "email_subject" : "Rapportage groepsaankoop groe…" at bounding box center [359, 152] width 417 height 83
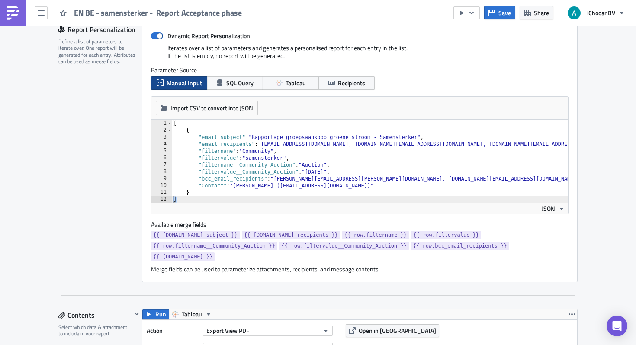
scroll to position [196, 0]
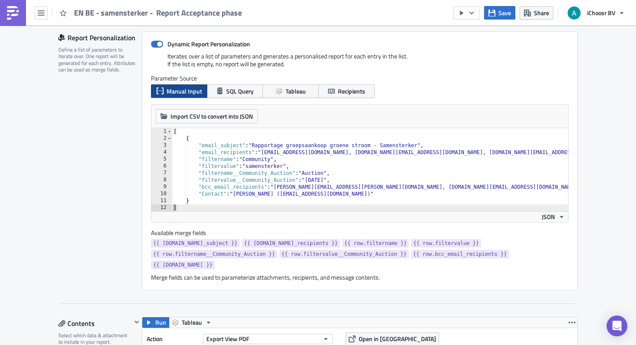
type textarea "["
click at [177, 133] on div "[ { "email_subject" : "Rapportage groepsaankoop groene stroom - Samensterker" ,…" at bounding box center [488, 176] width 633 height 97
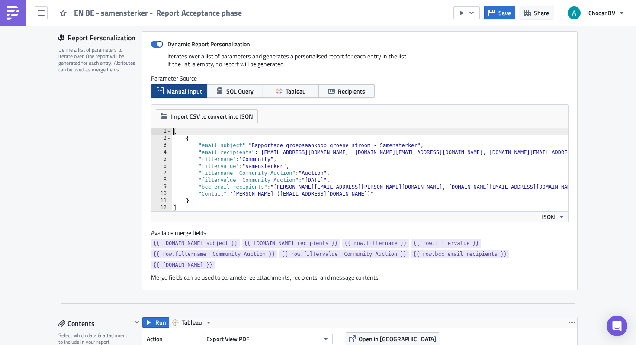
click at [174, 132] on div "[ { "email_subject" : "Rapportage groepsaankoop groene stroom - Samensterker" ,…" at bounding box center [488, 176] width 633 height 97
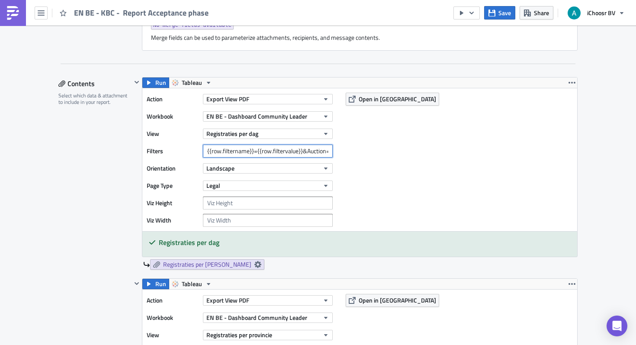
scroll to position [0, 71]
drag, startPoint x: 280, startPoint y: 155, endPoint x: 456, endPoint y: 154, distance: 176.5
click at [456, 154] on div "Action Export View PDF Workbook EN BE - Dashboard Community Leader View Registr…" at bounding box center [359, 159] width 435 height 143
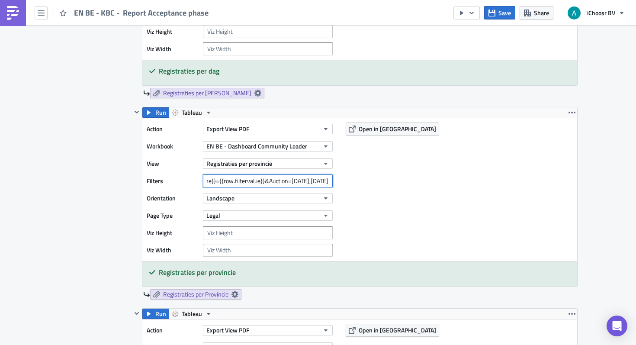
drag, startPoint x: 292, startPoint y: 187, endPoint x: 428, endPoint y: 189, distance: 135.4
click at [428, 189] on div "Action Export View PDF Workbook EN BE - Dashboard Community Leader View Registr…" at bounding box center [359, 189] width 435 height 143
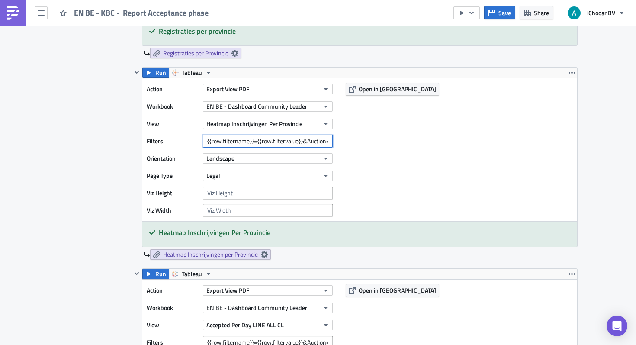
scroll to position [0, 34]
drag, startPoint x: 303, startPoint y: 145, endPoint x: 431, endPoint y: 148, distance: 128.1
click at [431, 148] on div "Action Export View PDF Workbook EN BE - Dashboard Community Leader View Heatmap…" at bounding box center [359, 149] width 435 height 143
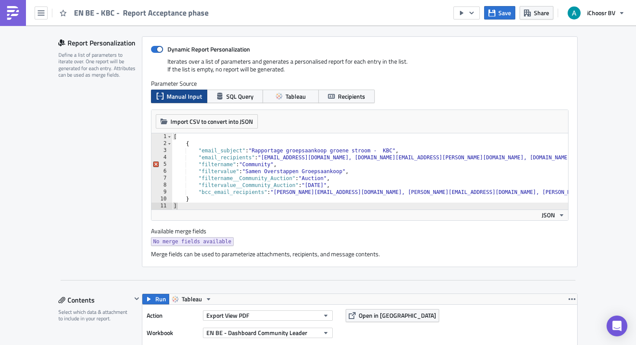
scroll to position [211, 0]
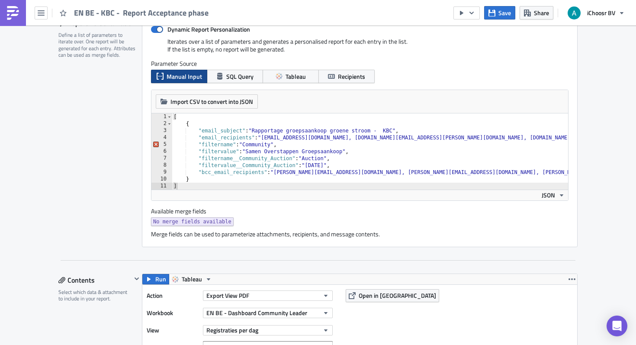
click at [172, 222] on span "No merge fields available" at bounding box center [192, 221] width 78 height 9
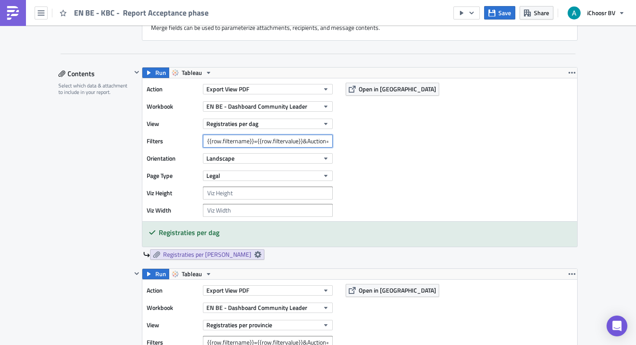
scroll to position [0, 71]
drag, startPoint x: 265, startPoint y: 145, endPoint x: 354, endPoint y: 148, distance: 89.6
click at [354, 148] on div "Action Export View PDF Workbook EN BE - Dashboard Community Leader View Registr…" at bounding box center [359, 149] width 435 height 143
drag, startPoint x: 293, startPoint y: 141, endPoint x: 152, endPoint y: 138, distance: 141.1
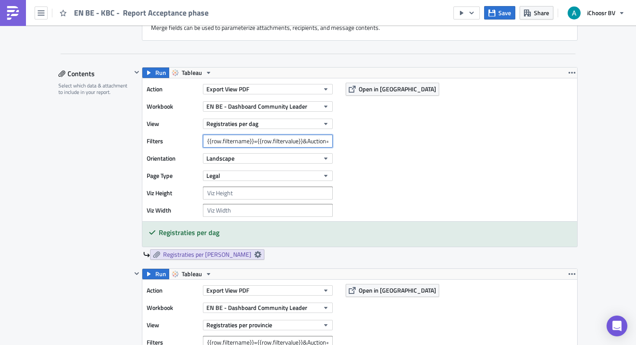
click at [152, 138] on div "Filters {{row.filtername}}={{row.filtervalue}}&Auction=October 2024,October 2025" at bounding box center [242, 141] width 190 height 13
click at [350, 132] on div "Action Export View PDF Workbook EN BE - Dashboard Community Leader View Registr…" at bounding box center [359, 149] width 435 height 143
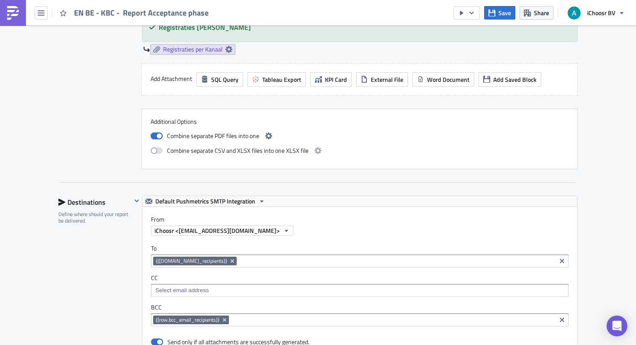
scroll to position [2221, 0]
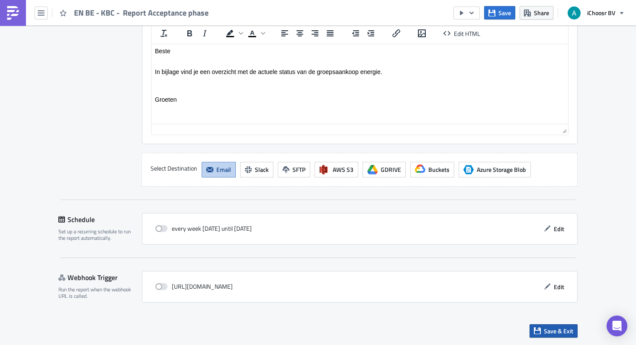
click at [548, 332] on span "Save & Exit" at bounding box center [558, 330] width 29 height 9
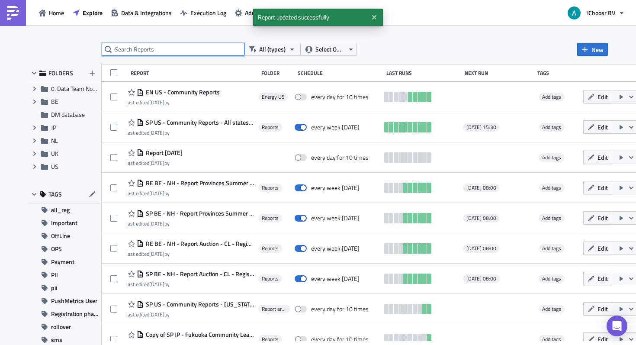
click at [225, 47] on input "text" at bounding box center [173, 49] width 143 height 13
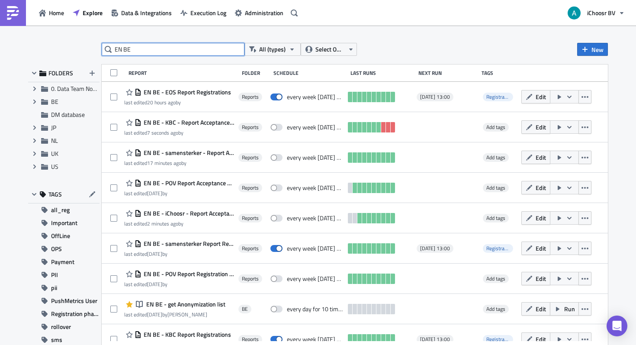
type input "EN BE"
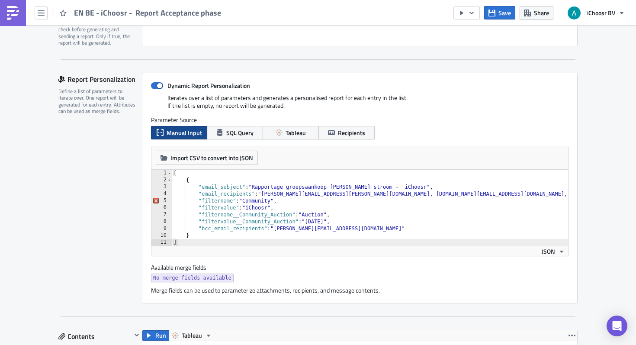
scroll to position [413, 0]
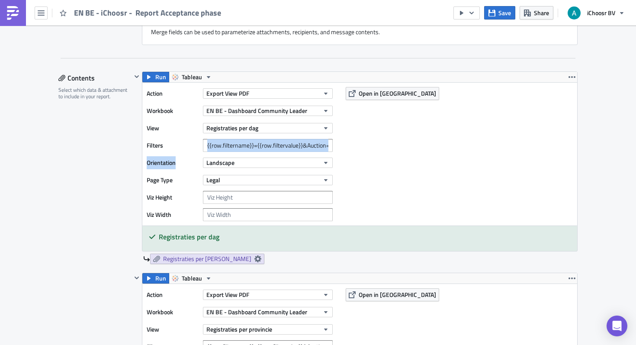
drag, startPoint x: 285, startPoint y: 154, endPoint x: 321, endPoint y: 145, distance: 36.9
click at [321, 145] on div "Action Export View PDF Workbook EN BE - Dashboard Community Leader View Registr…" at bounding box center [242, 154] width 190 height 134
drag, startPoint x: 321, startPoint y: 145, endPoint x: 507, endPoint y: 145, distance: 186.5
click at [507, 146] on div "Action Export View PDF Workbook EN BE - Dashboard Community Leader View Registr…" at bounding box center [359, 154] width 435 height 143
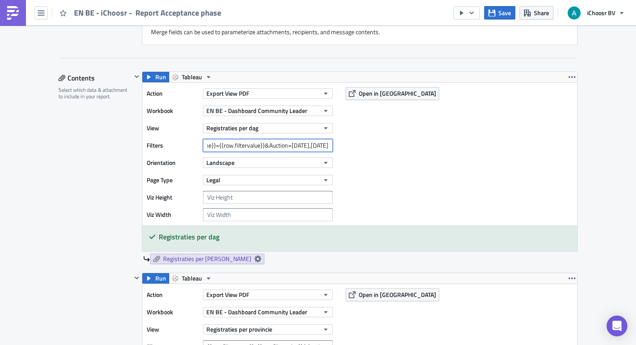
click at [276, 147] on input "{{row.filtername}}={{row.filtervalue}}&Auction=[DATE],[DATE]" at bounding box center [268, 145] width 130 height 13
click at [324, 148] on input "{{row.filtername}}={{row.filtervalue}}&Auction=[DATE],[DATE]" at bounding box center [268, 145] width 130 height 13
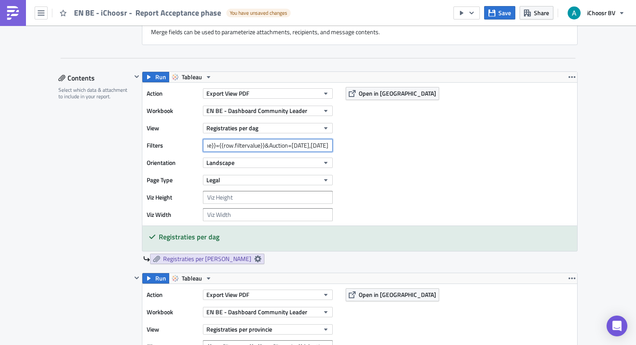
click at [324, 148] on input "{{row.filtername}}={{row.filtervalue}}&Auction=[DATE],[DATE]" at bounding box center [268, 145] width 130 height 13
drag, startPoint x: 309, startPoint y: 146, endPoint x: 363, endPoint y: 146, distance: 53.7
click at [363, 146] on div "Action Export View PDF Workbook EN BE - Dashboard Community Leader View Registr…" at bounding box center [359, 154] width 435 height 143
type input "{{row.filtername}}={{row.filtervalue}}&Auction=[DATE],[DATE]"
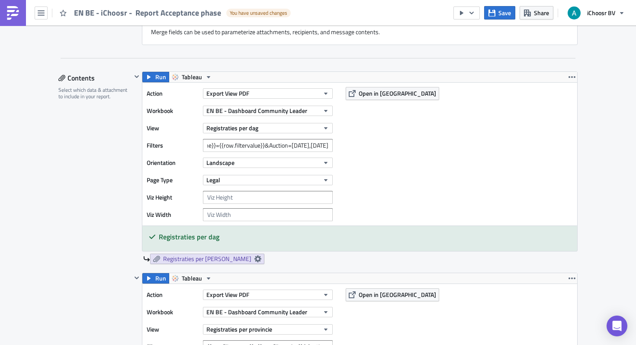
click at [341, 166] on div "Action Export View PDF Workbook EN BE - Dashboard Community Leader View Registr…" at bounding box center [359, 154] width 435 height 143
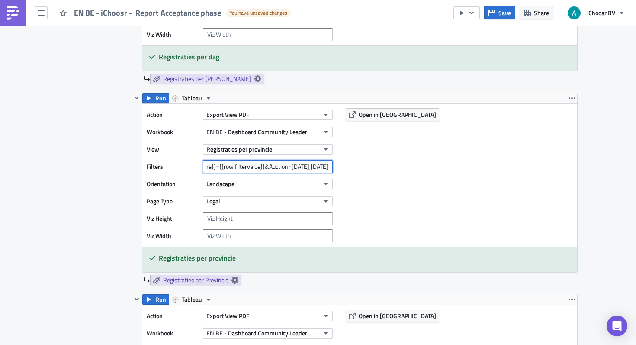
drag, startPoint x: 295, startPoint y: 165, endPoint x: 413, endPoint y: 165, distance: 118.1
click at [413, 165] on div "Action Export View PDF Workbook EN BE - Dashboard Community Leader View Registr…" at bounding box center [359, 175] width 435 height 143
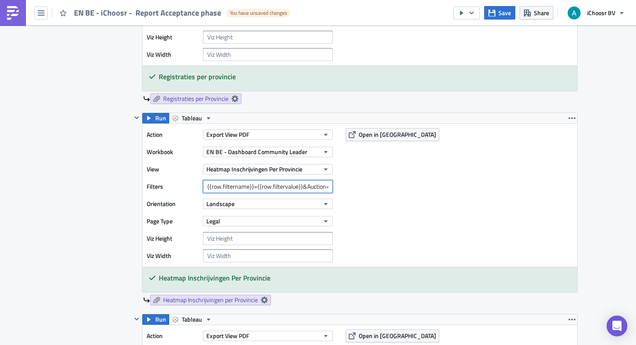
scroll to position [0, 34]
drag, startPoint x: 296, startPoint y: 189, endPoint x: 419, endPoint y: 189, distance: 122.5
click at [419, 189] on div "Action Export View PDF Workbook EN BE - Dashboard Community Leader View Heatmap…" at bounding box center [359, 195] width 435 height 143
click at [407, 197] on div "Action Export View PDF Workbook EN BE - Dashboard Community Leader View Heatmap…" at bounding box center [359, 195] width 435 height 143
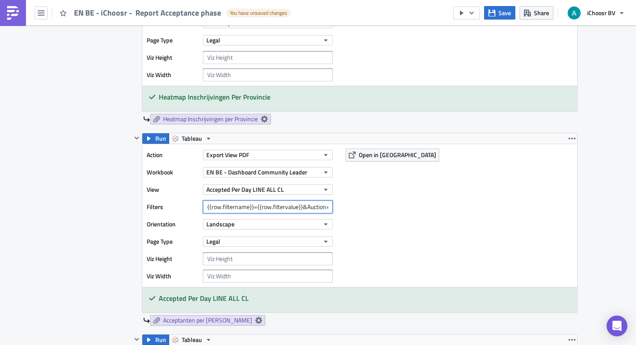
scroll to position [0, 71]
drag, startPoint x: 300, startPoint y: 210, endPoint x: 429, endPoint y: 210, distance: 128.5
click at [429, 210] on div "Action Export View PDF Workbook EN BE - Dashboard Community Leader View Accepte…" at bounding box center [359, 215] width 435 height 143
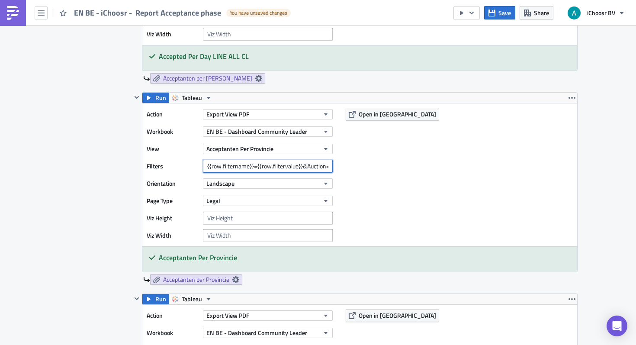
scroll to position [0, 72]
drag, startPoint x: 290, startPoint y: 168, endPoint x: 436, endPoint y: 172, distance: 145.9
click at [437, 171] on div "Action Export View PDF Workbook EN BE - Dashboard Community Leader View Accepta…" at bounding box center [359, 174] width 435 height 143
drag, startPoint x: 320, startPoint y: 170, endPoint x: 356, endPoint y: 170, distance: 35.9
click at [356, 170] on div "Action Export View PDF Workbook EN BE - Dashboard Community Leader View Accepta…" at bounding box center [359, 174] width 435 height 143
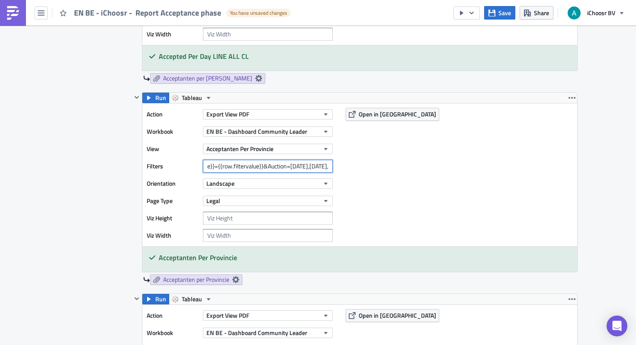
click at [329, 166] on input "{{row.filtername}}={{row.filtervalue}}&Auction=[DATE],[DATE]," at bounding box center [268, 166] width 130 height 13
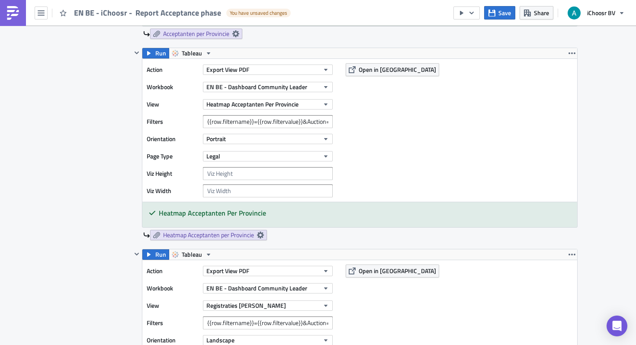
scroll to position [1442, 0]
type input "{{row.filtername}}={{row.filtervalue}}&Auction=[DATE],[DATE]"
drag, startPoint x: 299, startPoint y: 121, endPoint x: 414, endPoint y: 121, distance: 114.7
click at [414, 121] on div "Action Export View PDF Workbook EN BE - Dashboard Community Leader View Heatmap…" at bounding box center [359, 130] width 435 height 143
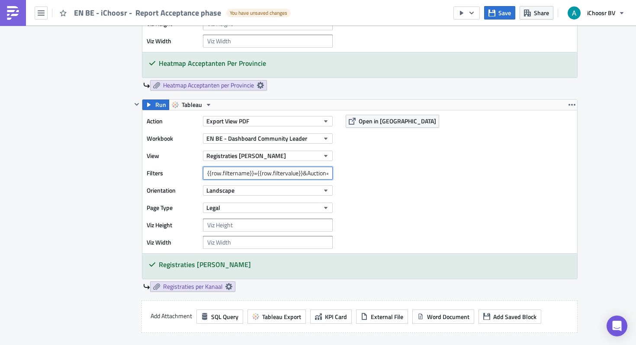
scroll to position [0, 0]
drag, startPoint x: 290, startPoint y: 173, endPoint x: 472, endPoint y: 173, distance: 182.2
click at [472, 173] on div "Action Export View PDF Workbook EN BE - Dashboard Community Leader View Registr…" at bounding box center [359, 181] width 435 height 143
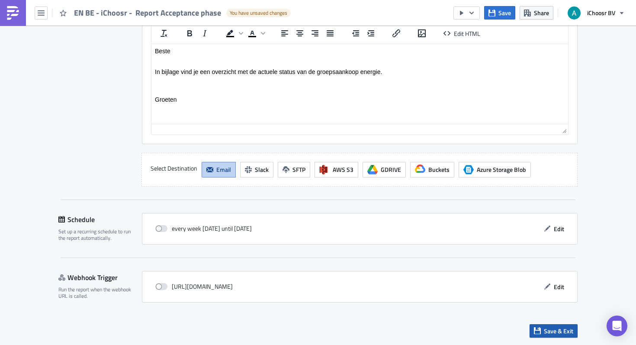
click at [540, 328] on icon "button" at bounding box center [537, 330] width 7 height 7
